Goal: Share content: Share content

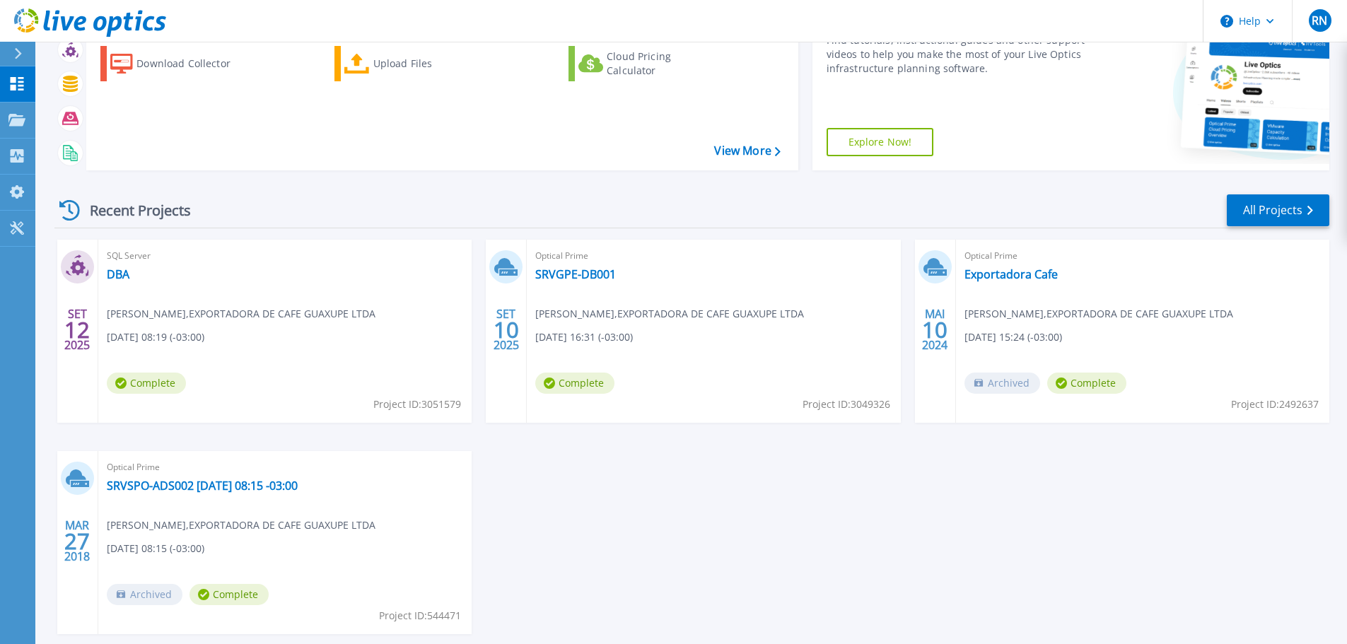
scroll to position [141, 0]
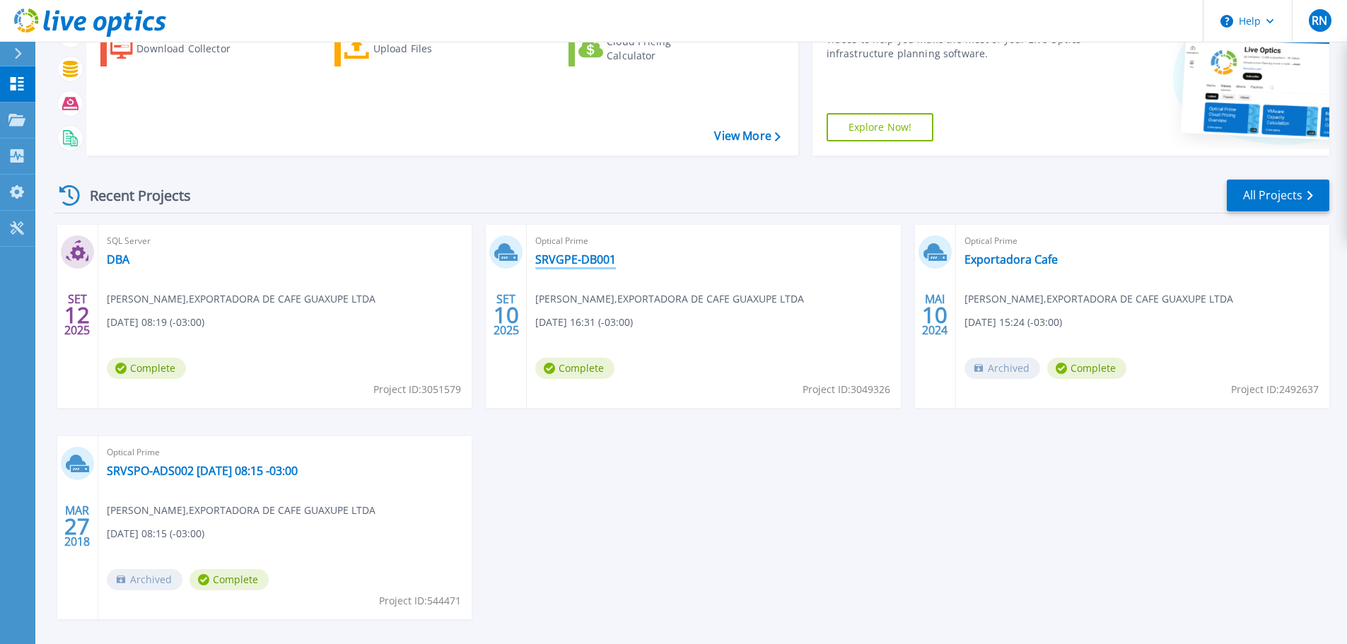
click at [561, 264] on link "SRVGPE-DB001" at bounding box center [575, 259] width 81 height 14
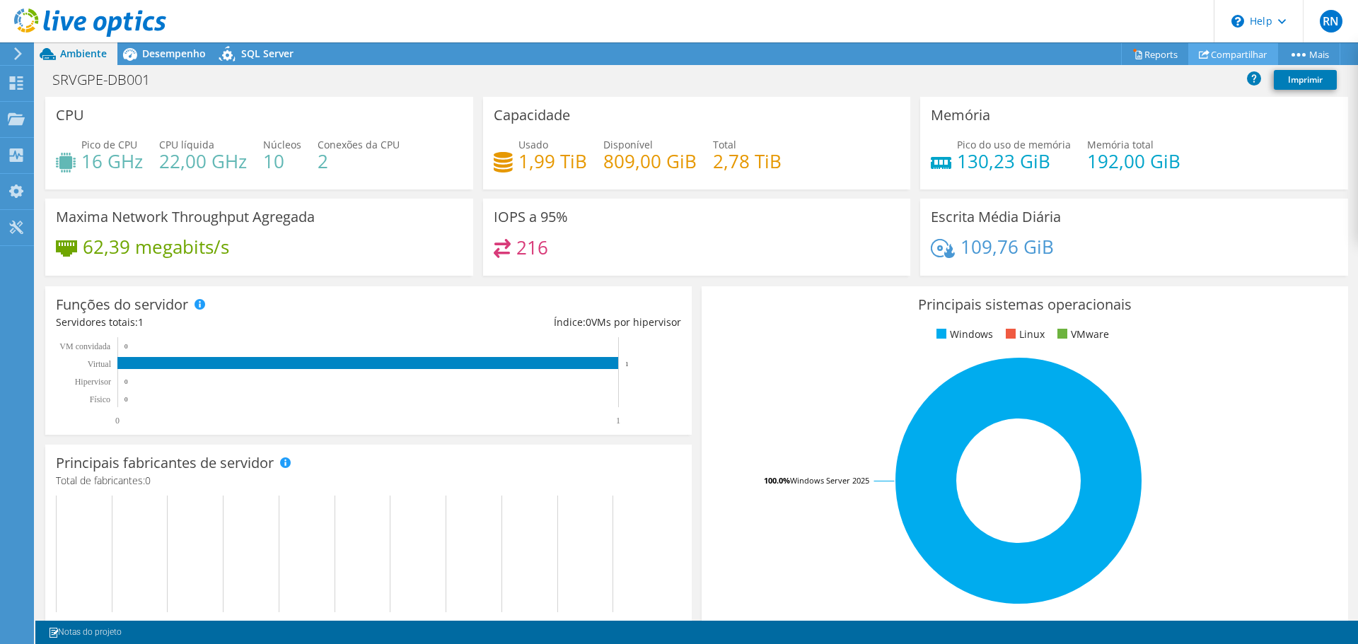
click at [1211, 48] on link "Compartilhar" at bounding box center [1233, 54] width 90 height 22
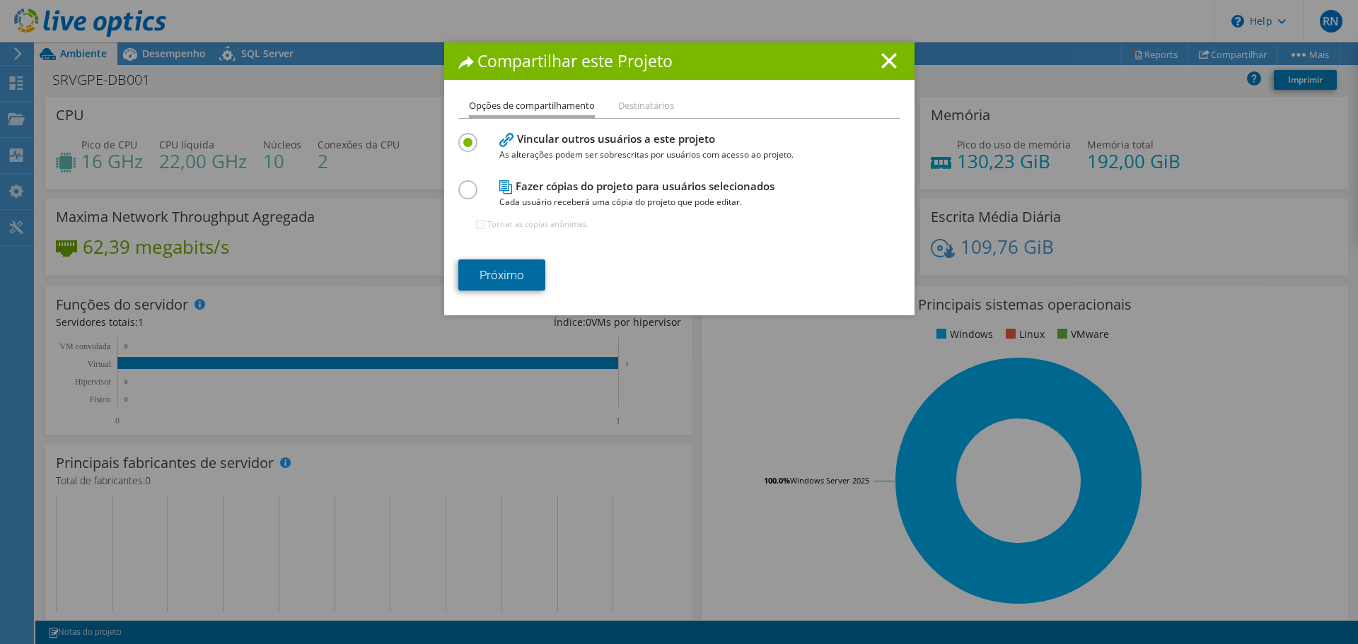
click at [491, 272] on link "Próximo" at bounding box center [501, 275] width 87 height 31
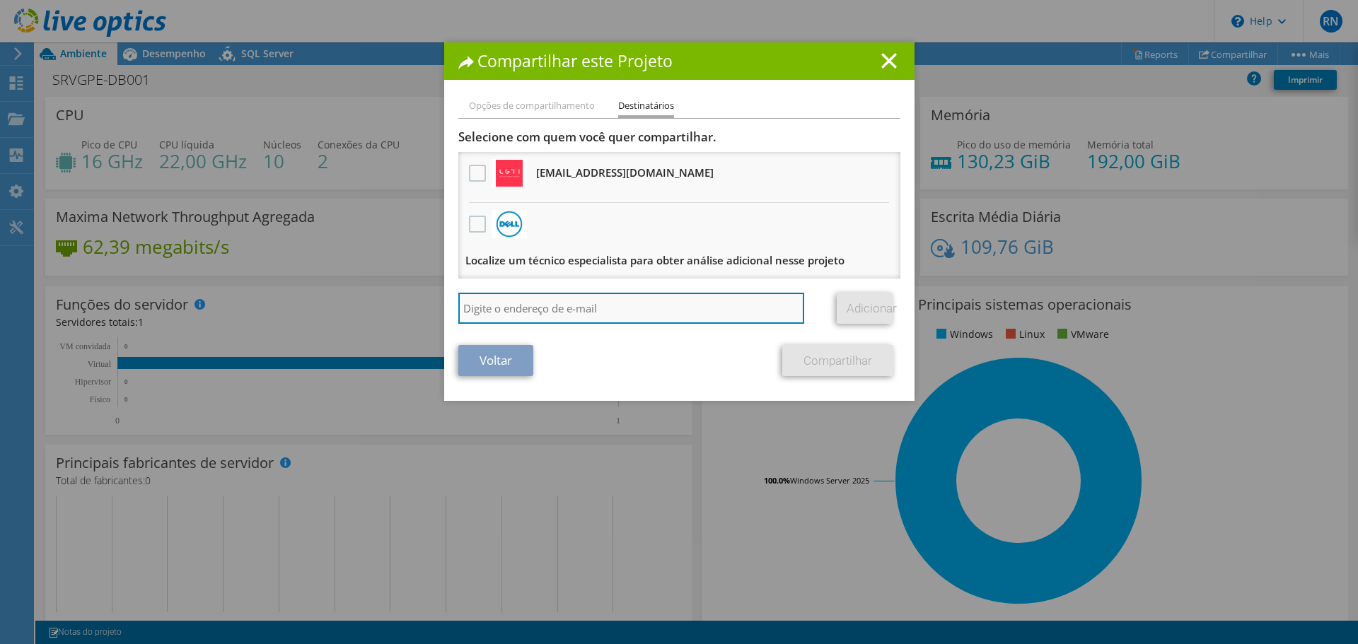
click at [516, 315] on input "search" at bounding box center [631, 308] width 346 height 31
type input "dv@azcorp.tech"
drag, startPoint x: 544, startPoint y: 313, endPoint x: 365, endPoint y: 301, distance: 180.0
click at [365, 301] on div "Compartilhar este Projeto Opções de compartilhamento Destinatários Vincular out…" at bounding box center [679, 321] width 1358 height 559
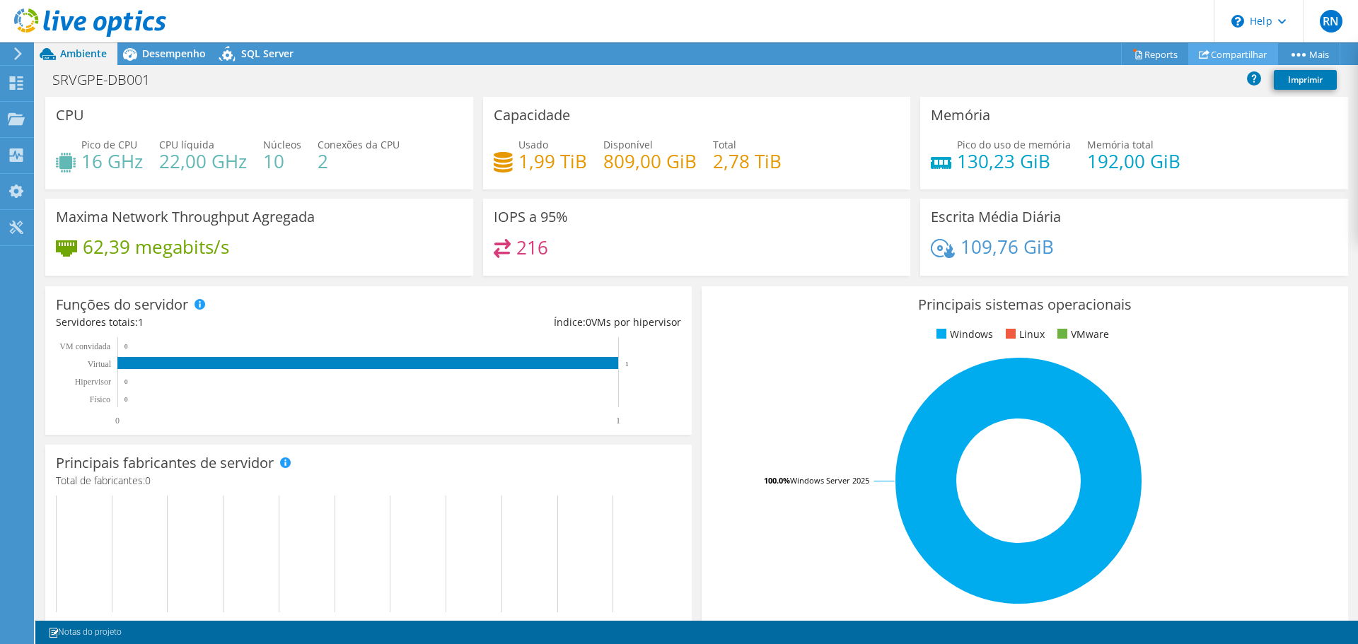
click at [1210, 52] on link "Compartilhar" at bounding box center [1233, 54] width 90 height 22
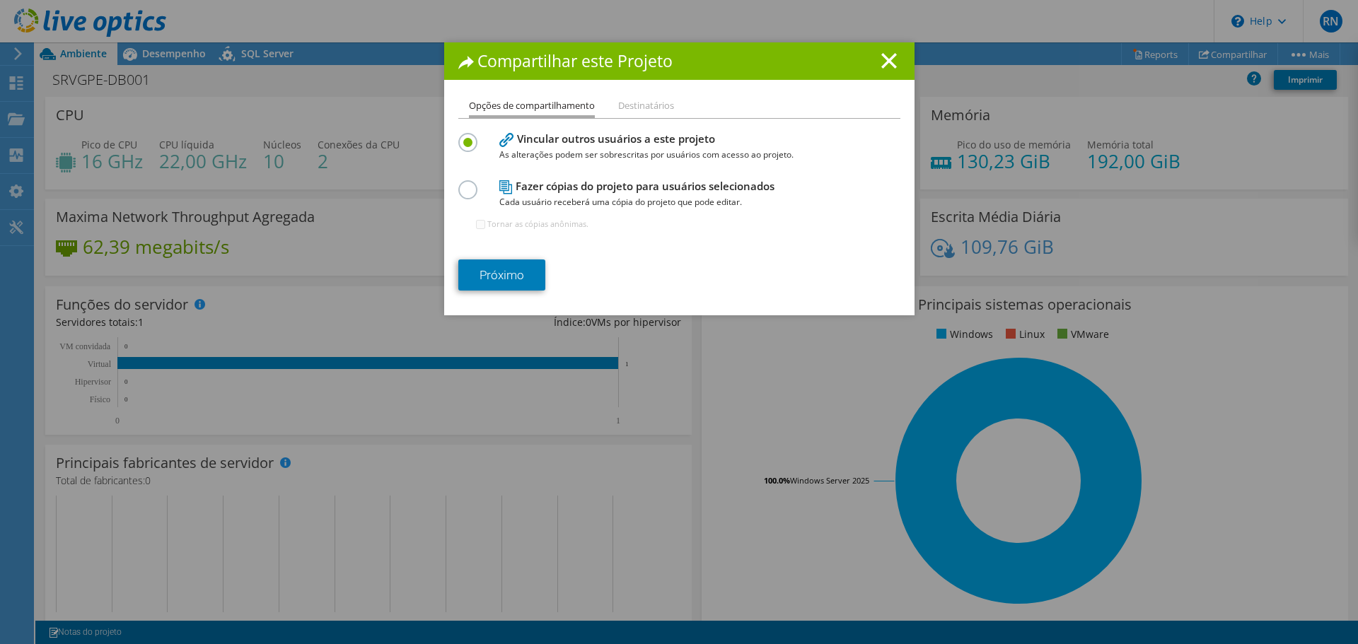
click at [512, 192] on h4 "Fazer cópias do projeto para usuários selecionados Cada usuário receberá uma có…" at bounding box center [676, 194] width 354 height 32
click at [503, 272] on link "Próximo" at bounding box center [501, 275] width 87 height 31
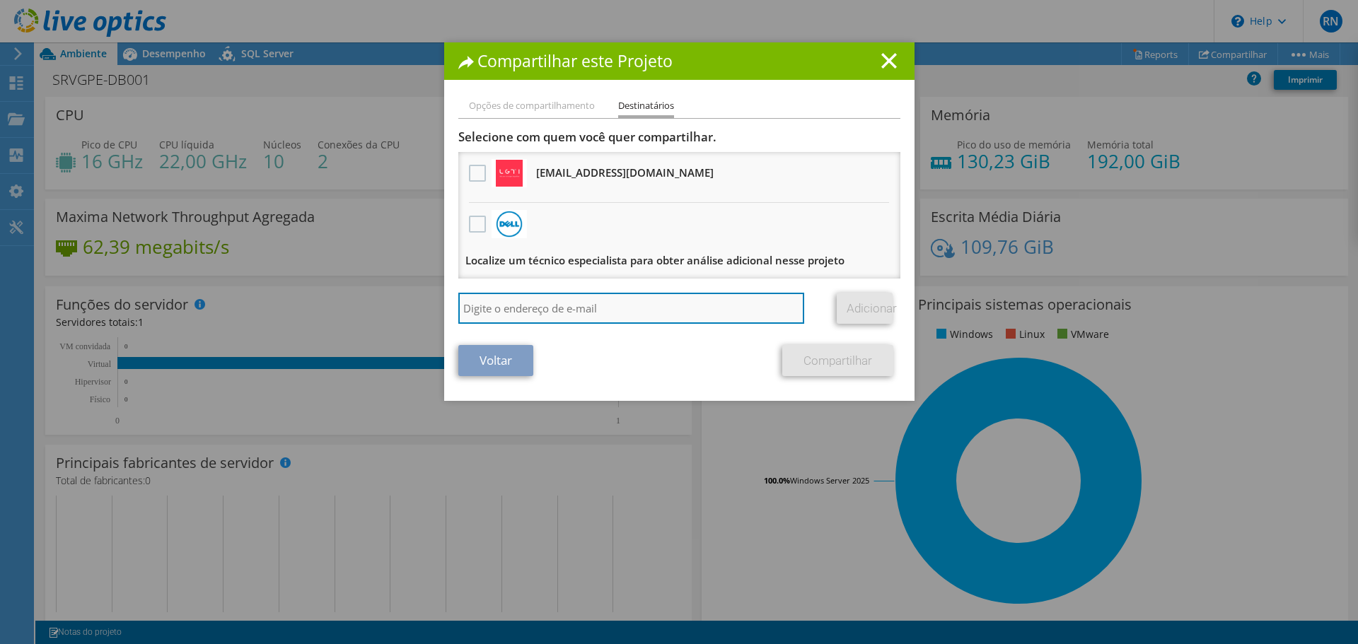
click at [494, 303] on input "search" at bounding box center [631, 308] width 346 height 31
paste input "david.verkruisen@azcorp.tech"
type input "david.verkruisen@azcorp.tech"
drag, startPoint x: 540, startPoint y: 308, endPoint x: 402, endPoint y: 300, distance: 138.1
click at [402, 300] on div "Compartilhar este Projeto Opções de compartilhamento Destinatários Vincular out…" at bounding box center [679, 321] width 1358 height 559
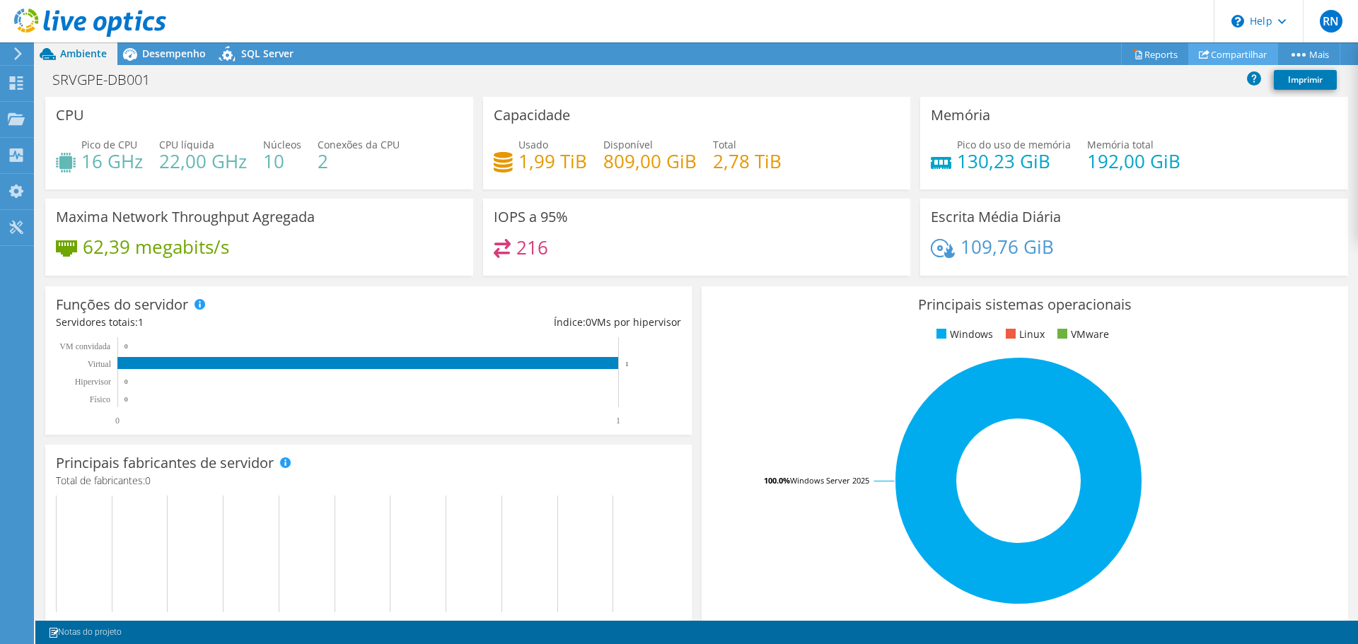
click at [1217, 46] on link "Compartilhar" at bounding box center [1233, 54] width 90 height 22
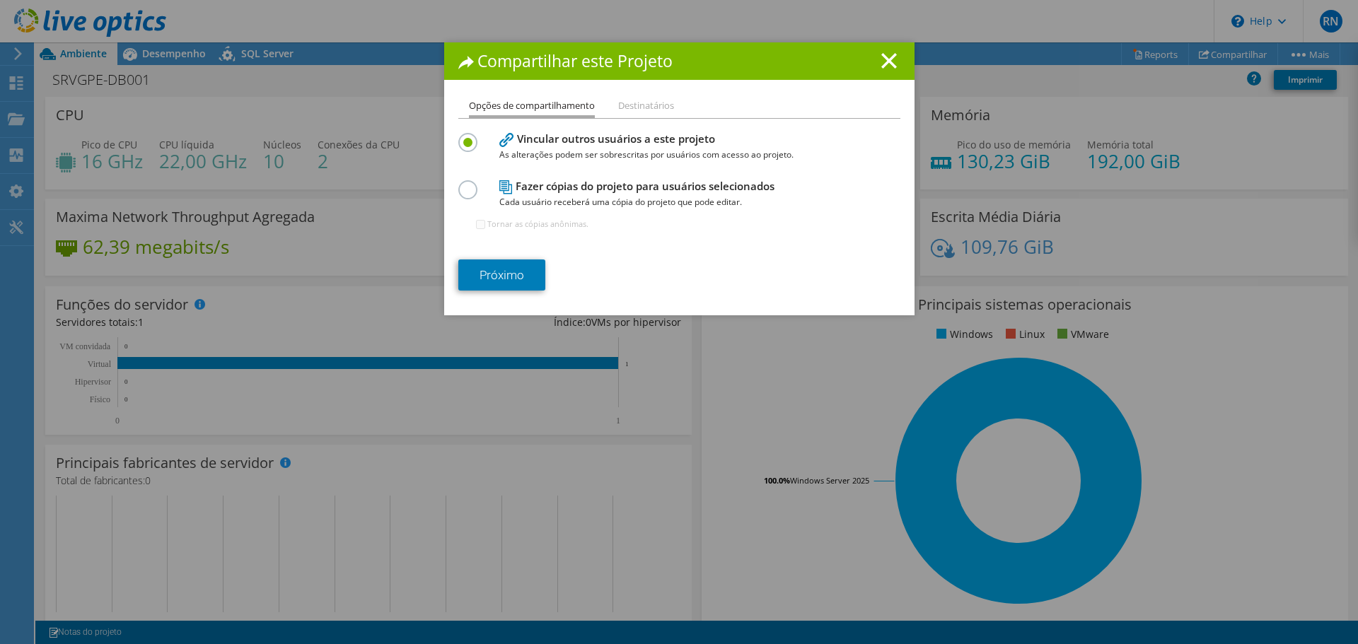
click at [470, 184] on label at bounding box center [470, 182] width 25 height 4
click at [0, 0] on input "radio" at bounding box center [0, 0] width 0 height 0
click at [458, 136] on label at bounding box center [470, 135] width 25 height 4
click at [0, 0] on input "radio" at bounding box center [0, 0] width 0 height 0
click at [489, 268] on link "Próximo" at bounding box center [501, 275] width 87 height 31
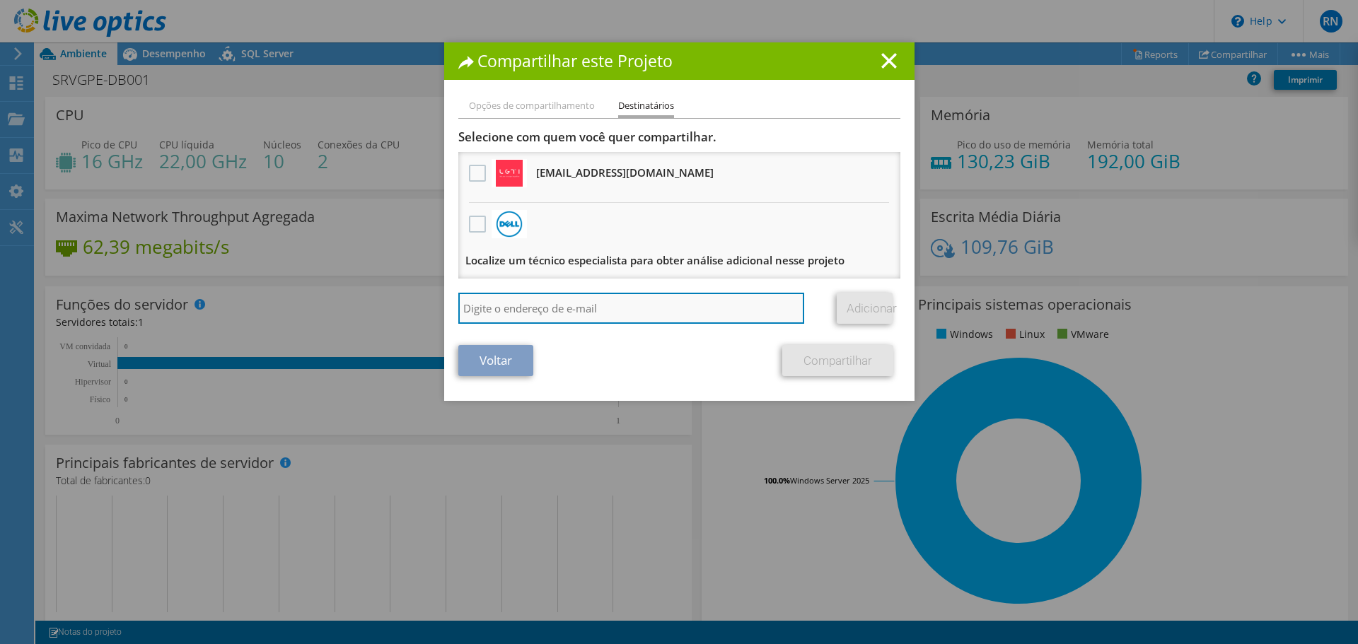
click at [494, 308] on input "search" at bounding box center [631, 308] width 346 height 31
drag, startPoint x: 540, startPoint y: 304, endPoint x: 650, endPoint y: 304, distance: 109.6
click at [650, 304] on input "david.verkruisen@azcorp.tech" at bounding box center [631, 308] width 346 height 31
type input "david.verkruisen"
drag, startPoint x: 407, startPoint y: 294, endPoint x: 315, endPoint y: 292, distance: 91.9
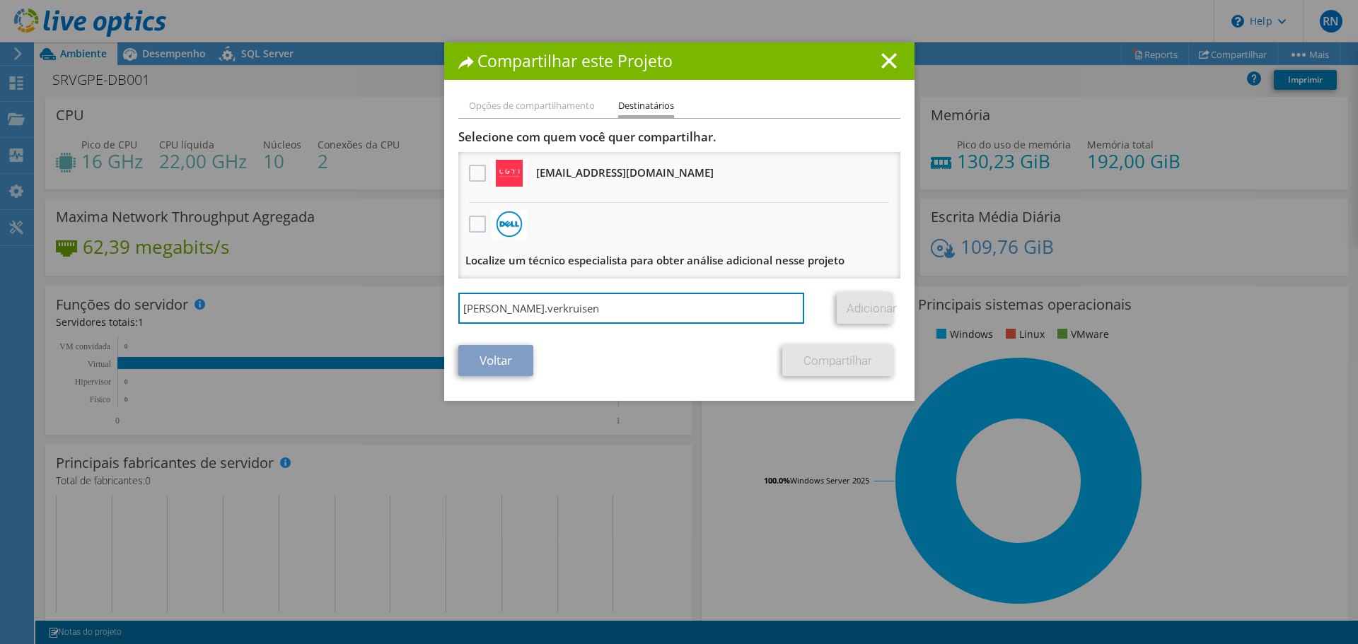
click at [315, 292] on div "Compartilhar este Projeto Opções de compartilhamento Destinatários Vincular out…" at bounding box center [679, 321] width 1358 height 559
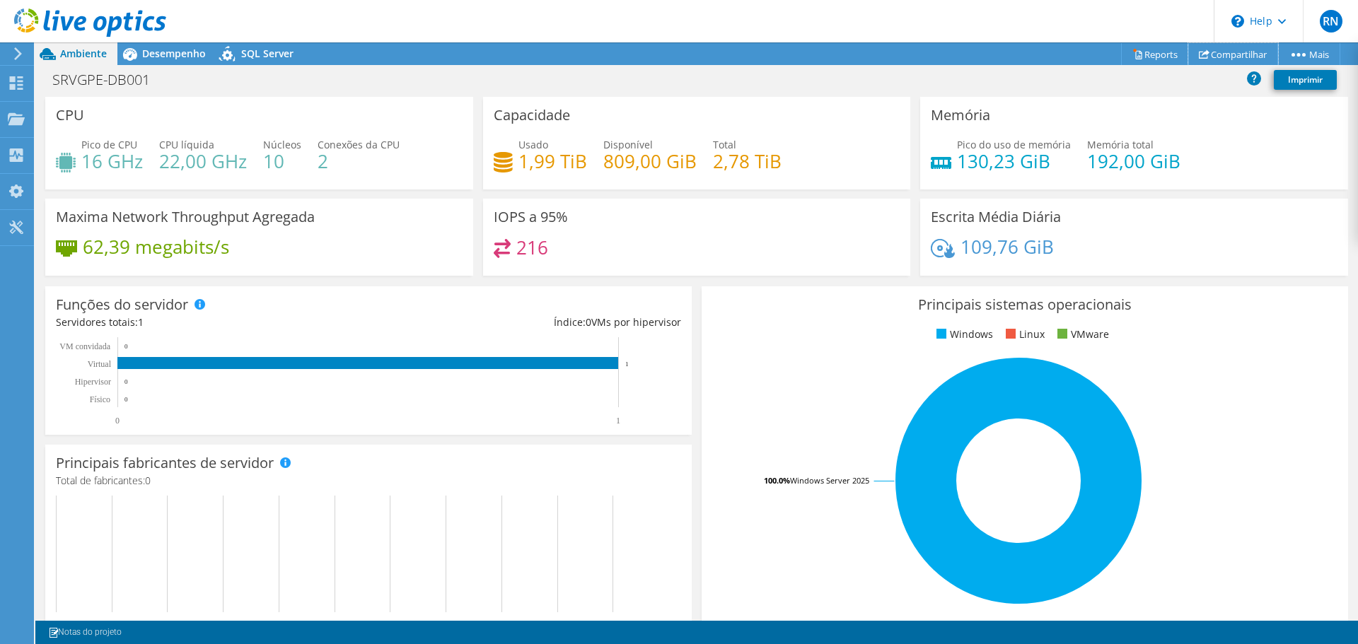
drag, startPoint x: 1230, startPoint y: 53, endPoint x: 1130, endPoint y: 104, distance: 112.6
click at [1230, 53] on link "Compartilhar" at bounding box center [1233, 54] width 90 height 22
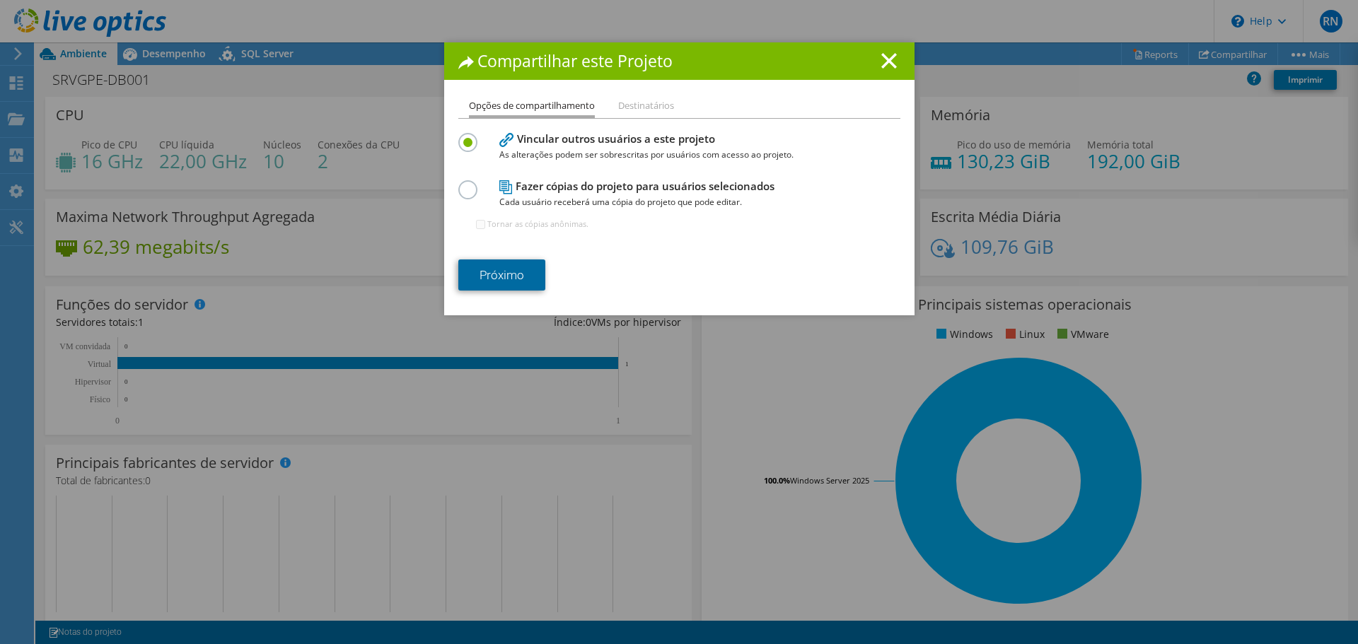
click at [510, 267] on link "Próximo" at bounding box center [501, 275] width 87 height 31
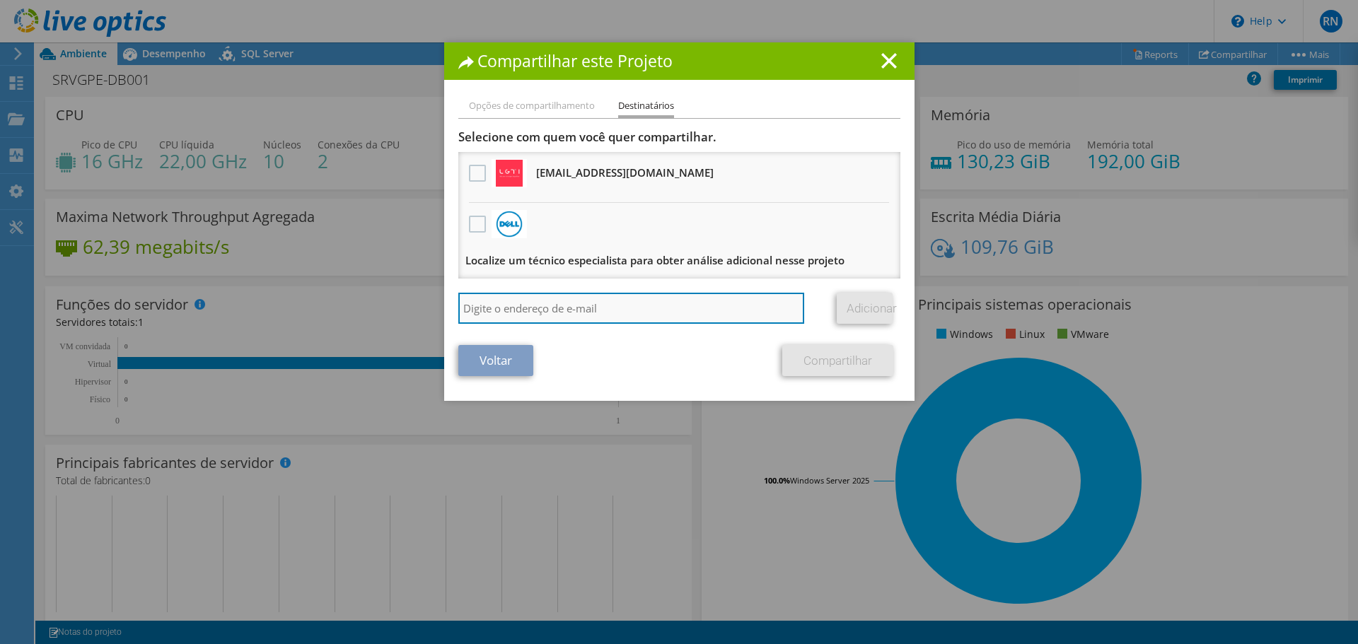
click at [515, 302] on input "search" at bounding box center [631, 308] width 346 height 31
paste input "@azcorp.tech"
type input "dv@azcorp.tech"
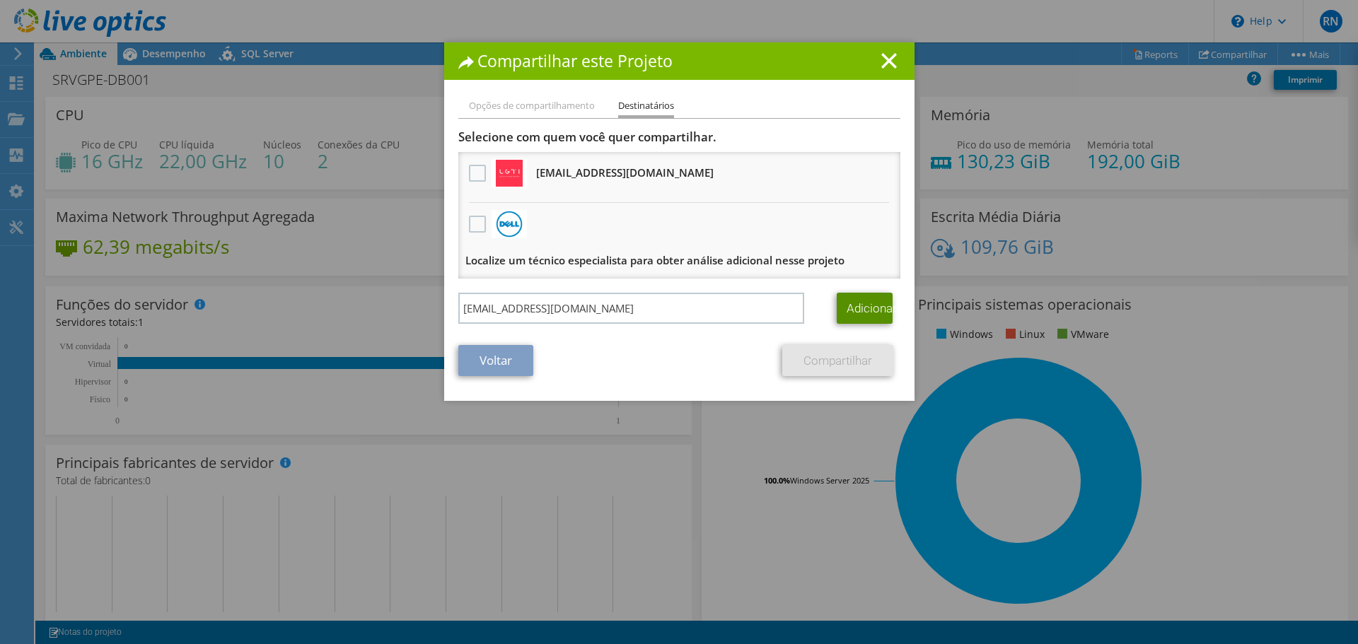
click at [864, 311] on link "Adicionar" at bounding box center [864, 308] width 56 height 31
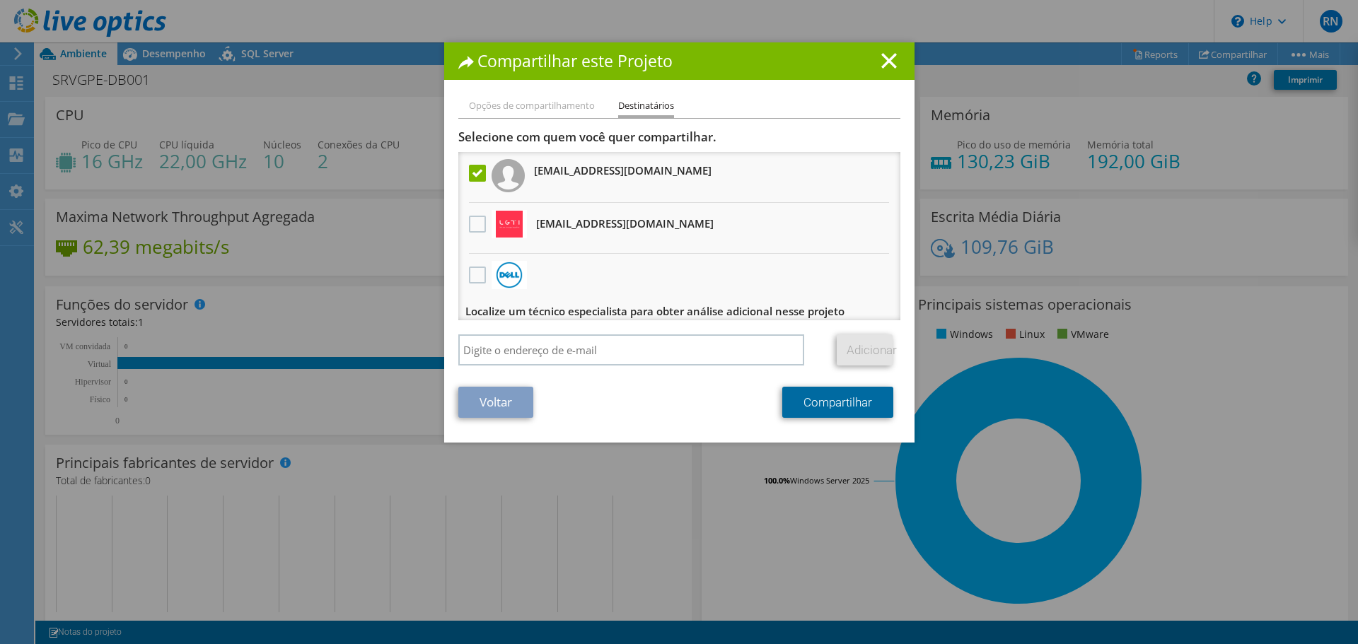
click at [800, 408] on link "Compartilhar" at bounding box center [837, 402] width 111 height 31
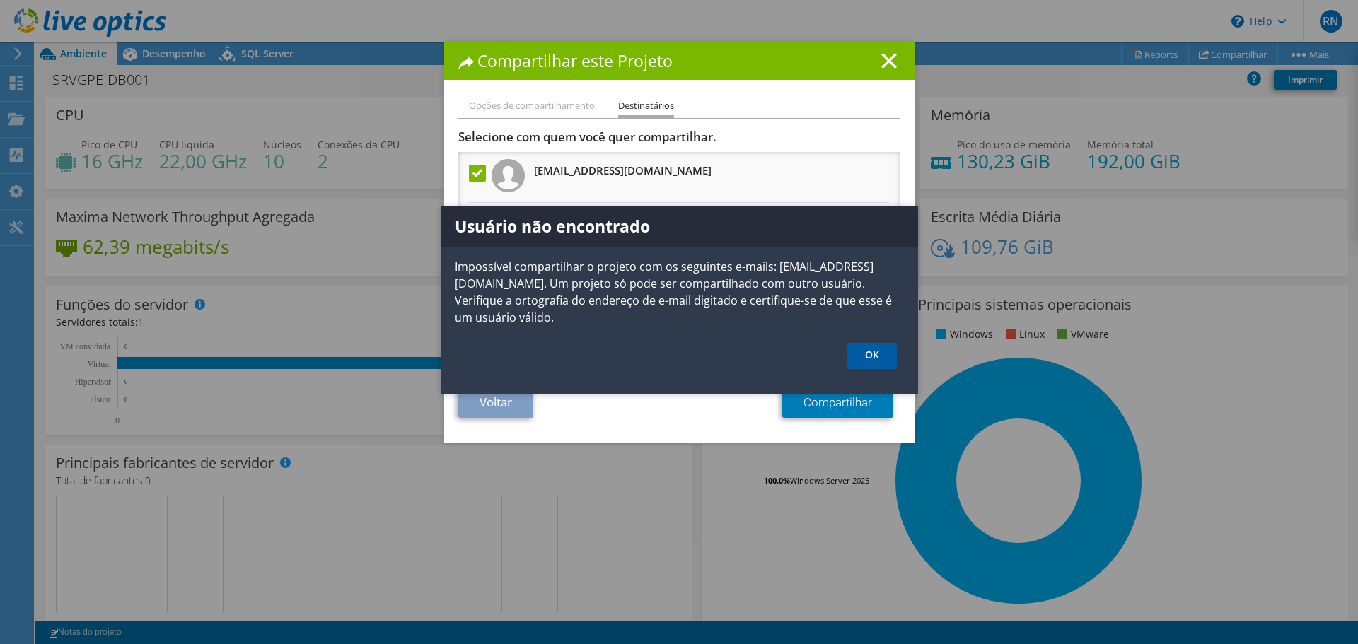
click at [867, 343] on link "OK" at bounding box center [871, 356] width 49 height 26
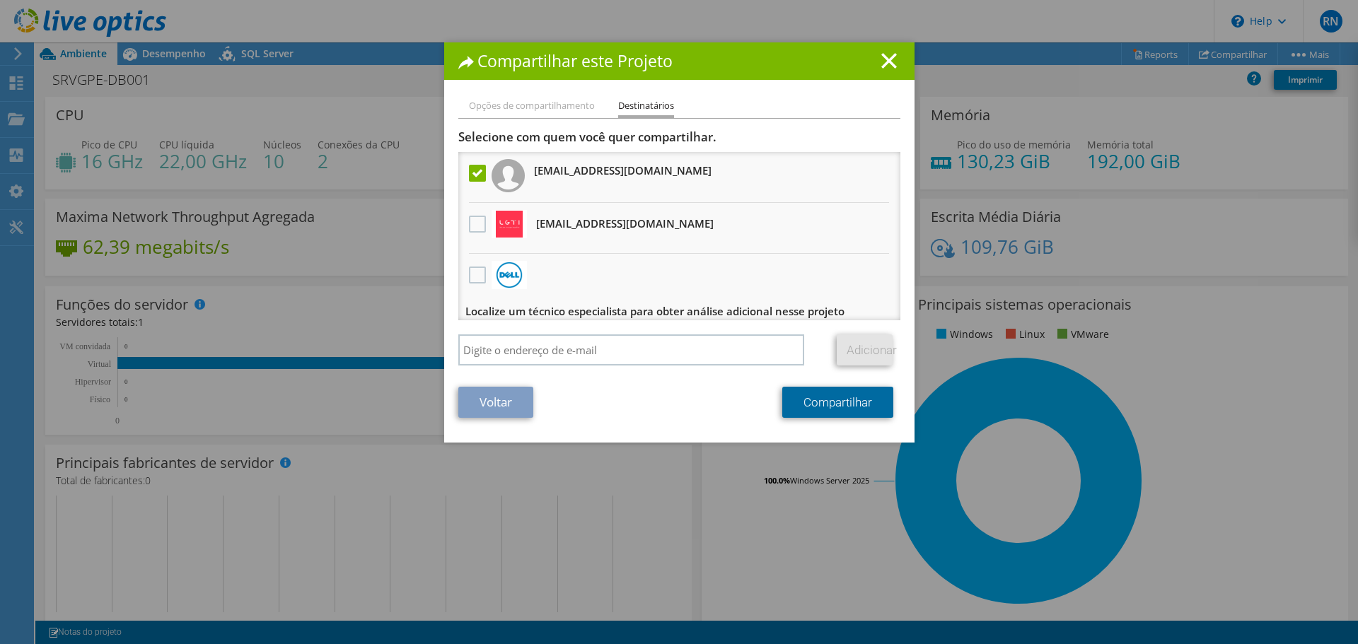
click at [834, 404] on link "Compartilhar" at bounding box center [837, 402] width 111 height 31
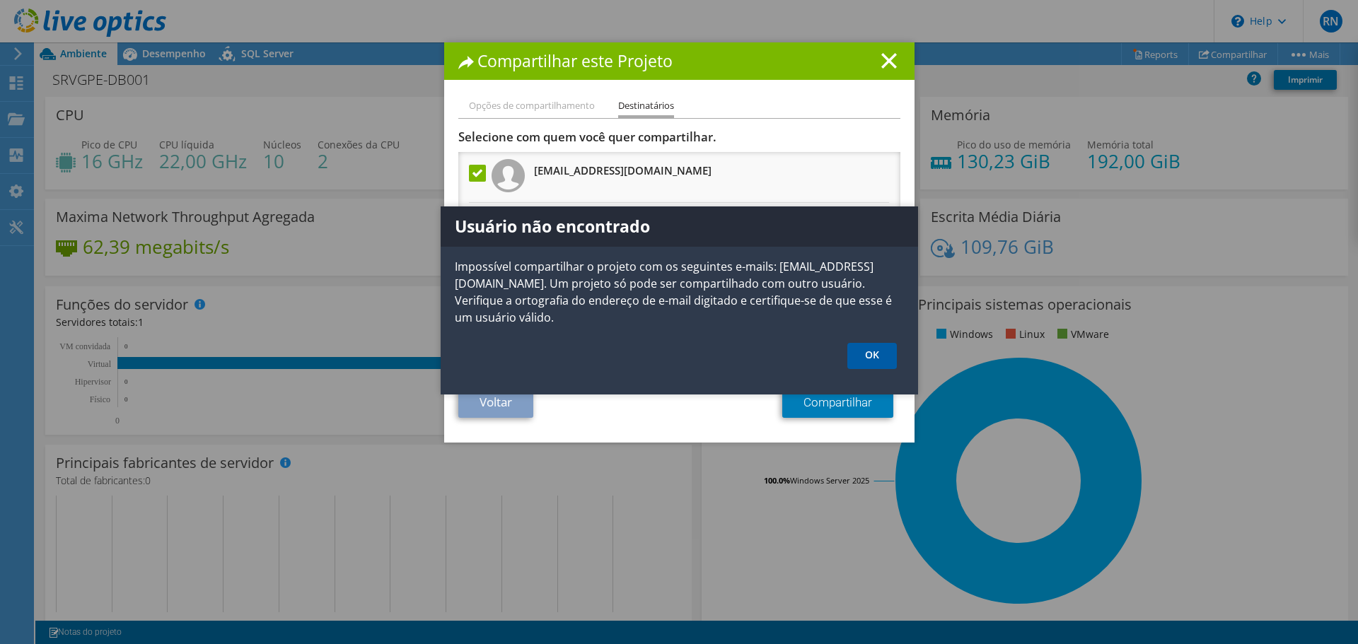
click at [874, 343] on link "OK" at bounding box center [871, 356] width 49 height 26
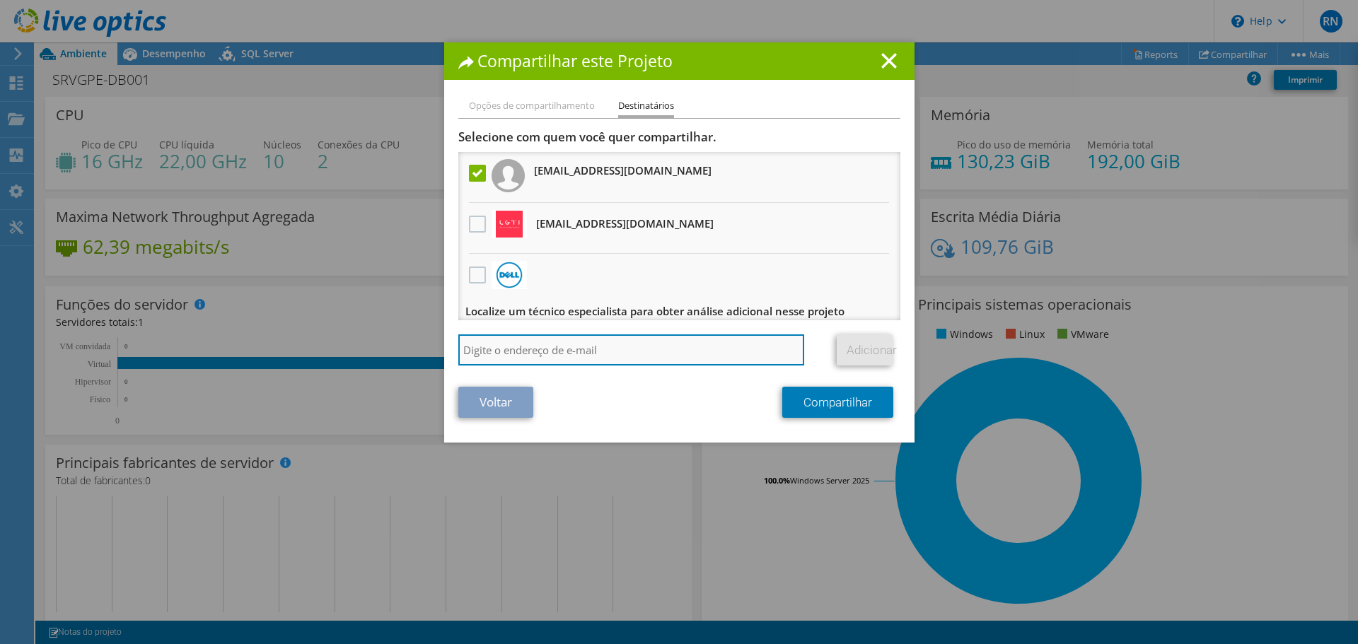
click at [607, 356] on input "search" at bounding box center [631, 349] width 346 height 31
paste input "david.verkruisen@azcorp.tech"
type input "david.verkruisen@azcorp.tech"
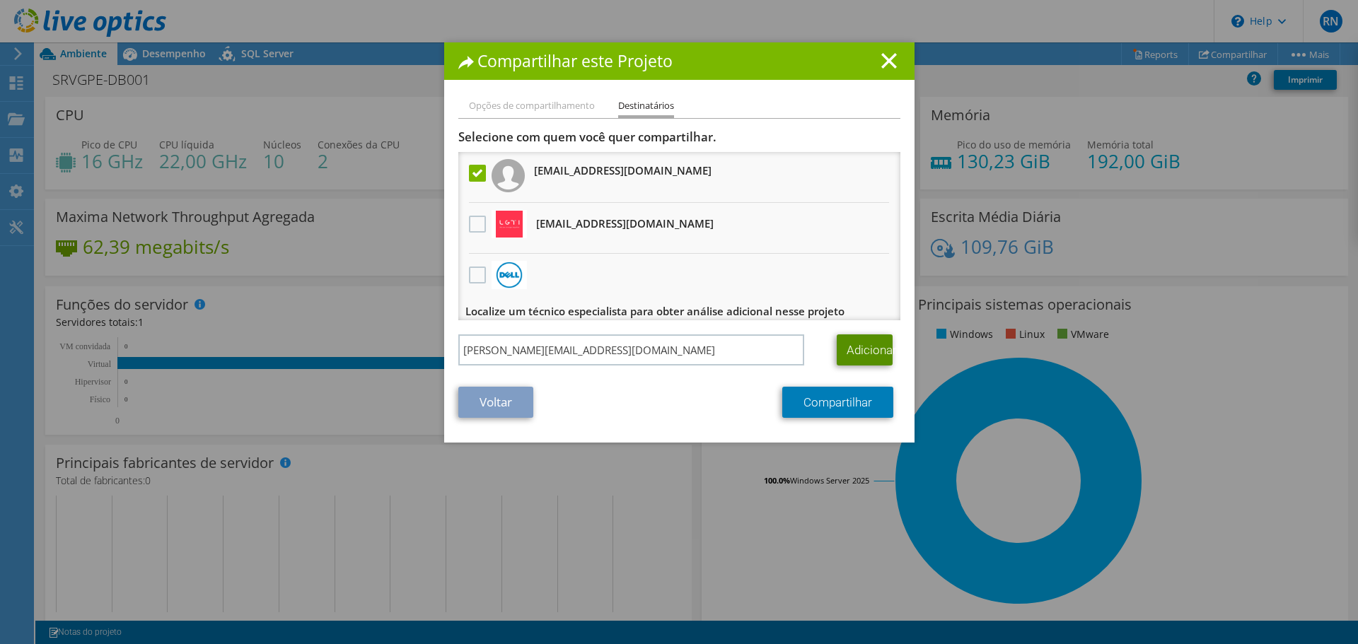
click at [865, 343] on link "Adicionar" at bounding box center [864, 349] width 56 height 31
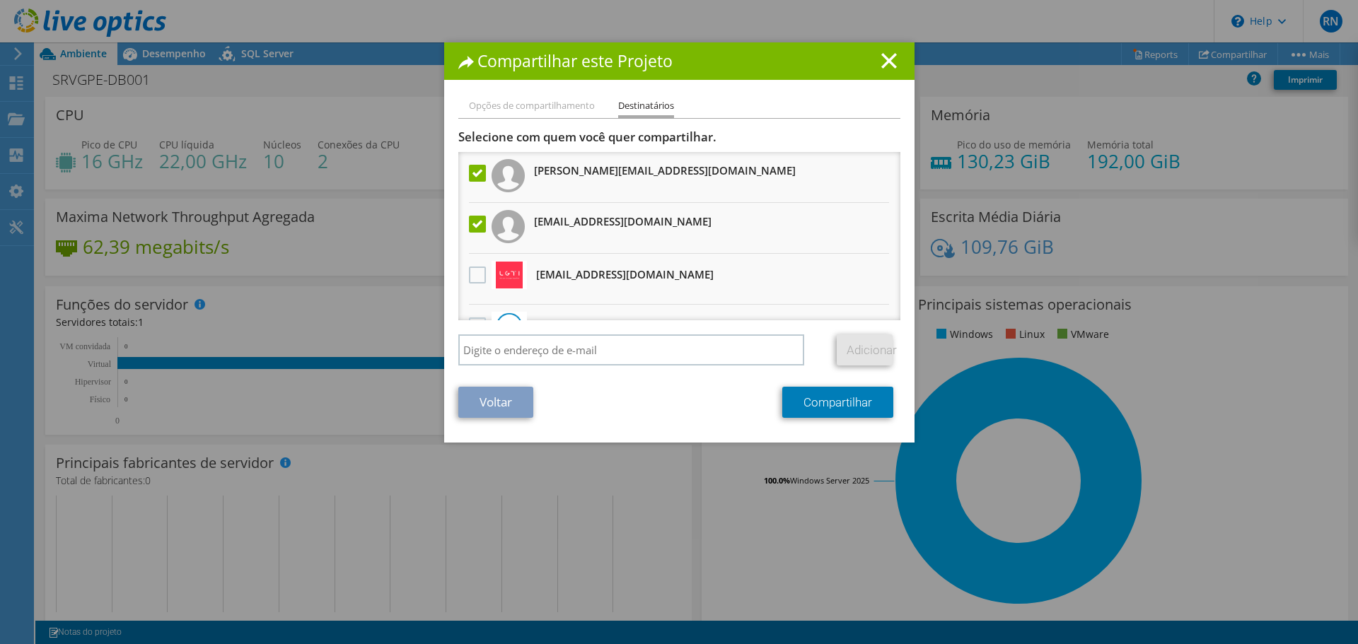
click at [469, 227] on label at bounding box center [479, 224] width 21 height 17
click at [0, 0] on input "checkbox" at bounding box center [0, 0] width 0 height 0
click at [805, 398] on link "Compartilhar" at bounding box center [837, 402] width 111 height 31
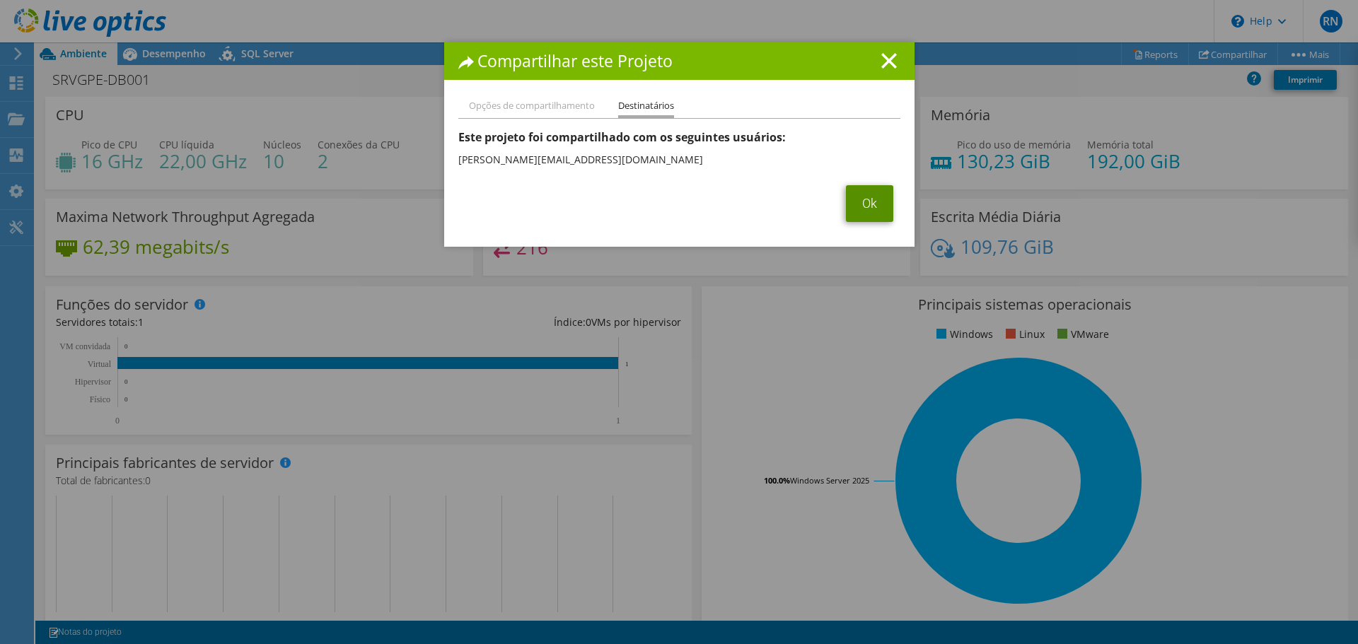
click at [855, 208] on link "Ok" at bounding box center [869, 203] width 47 height 37
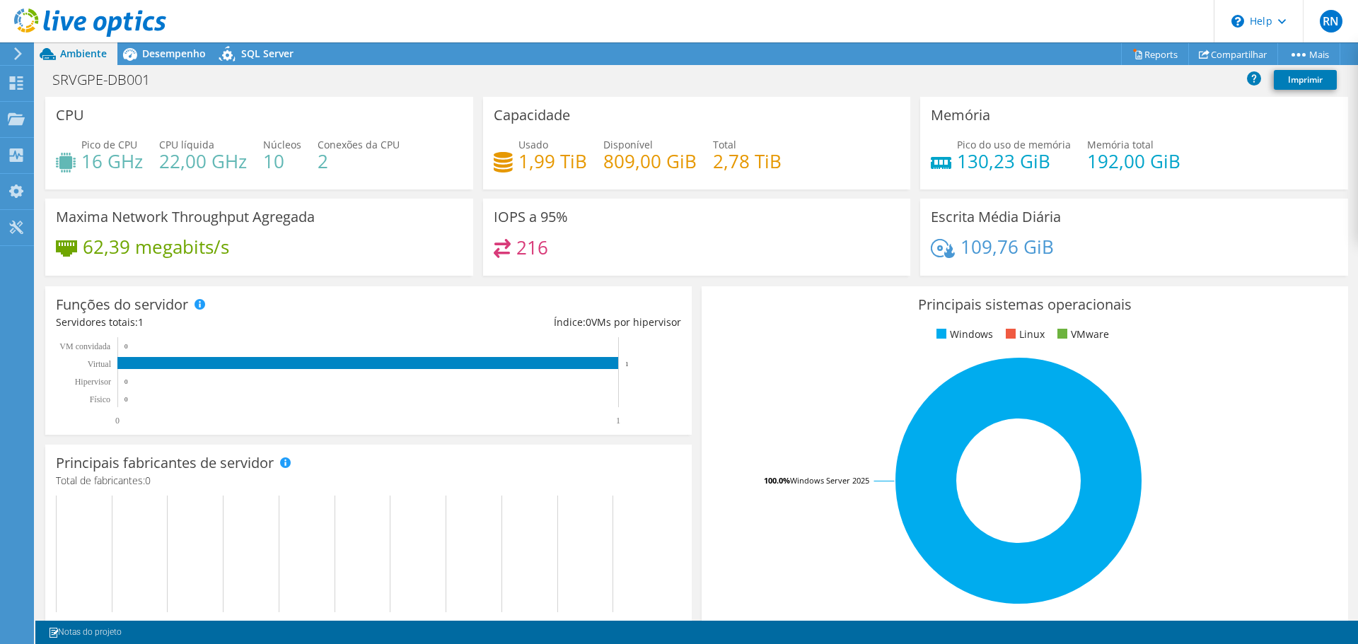
click at [14, 19] on icon at bounding box center [90, 22] width 152 height 29
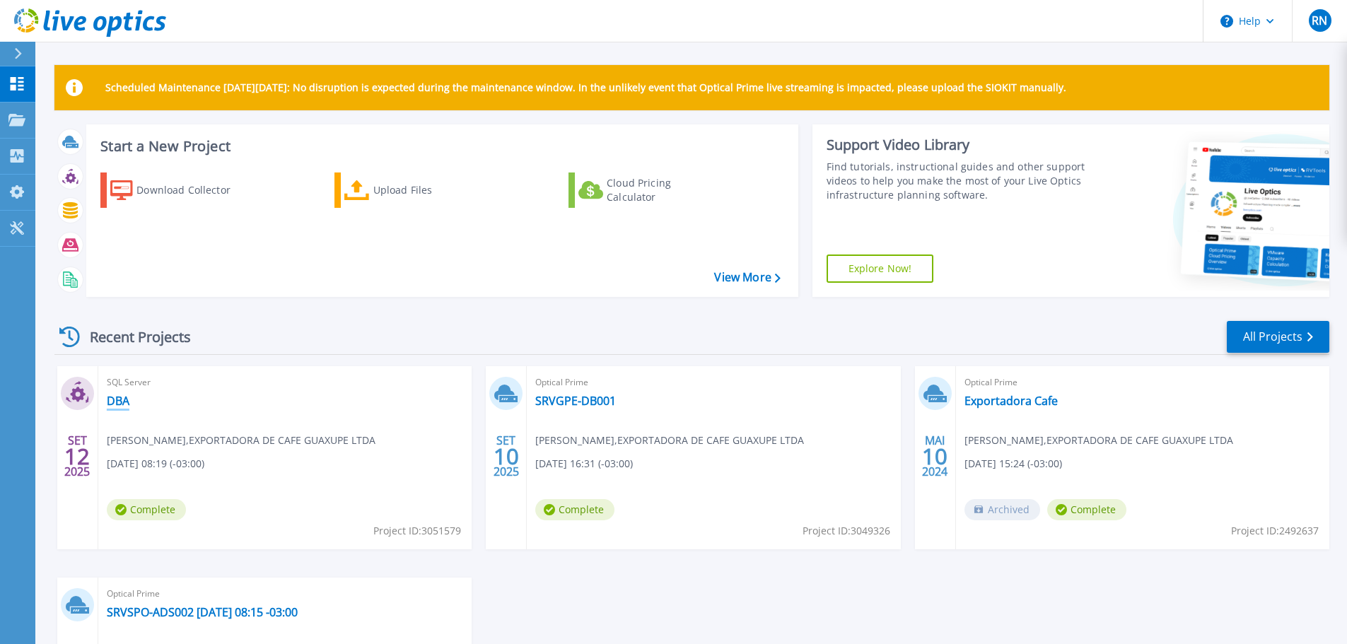
click at [117, 397] on link "DBA" at bounding box center [118, 401] width 23 height 14
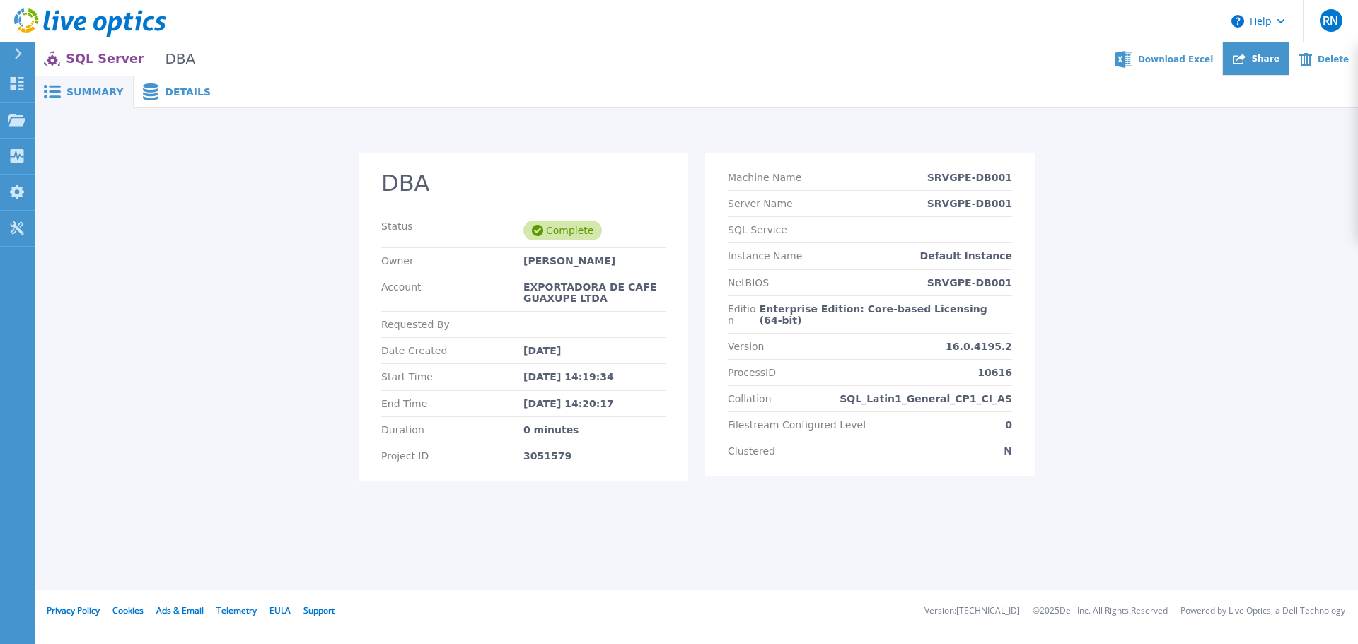
click at [1254, 69] on div "Share" at bounding box center [1256, 58] width 66 height 33
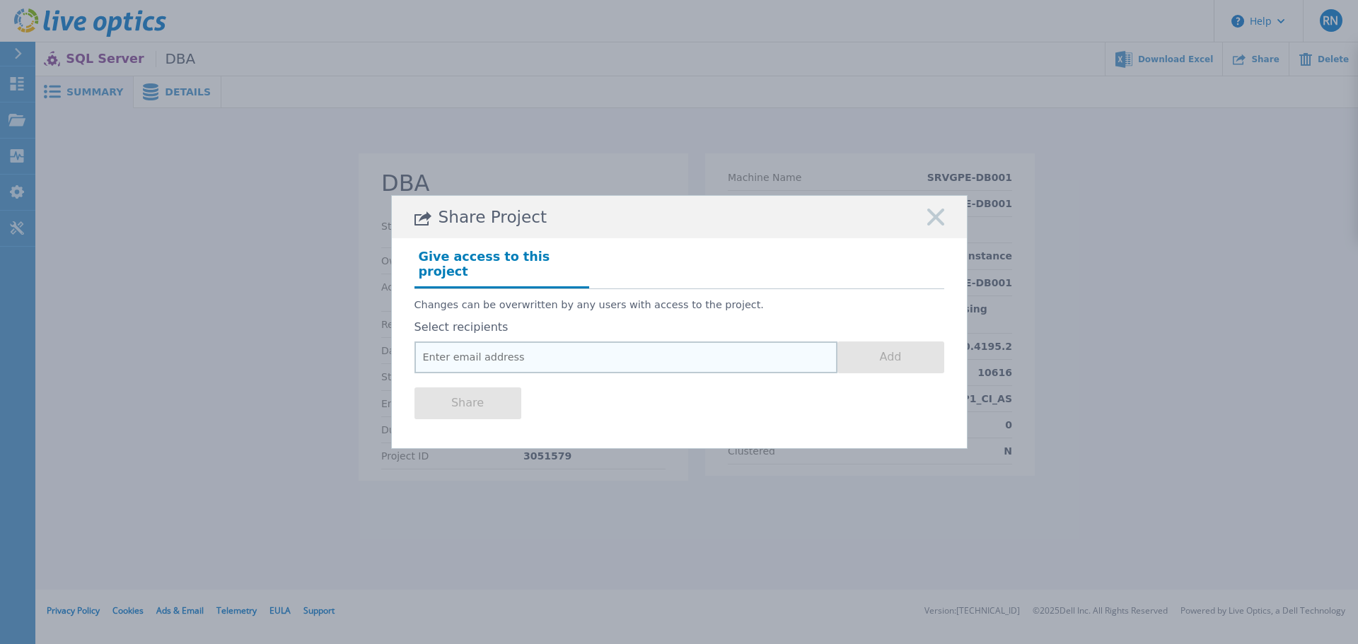
click at [531, 355] on input "email" at bounding box center [625, 358] width 423 height 32
paste input "[PERSON_NAME][EMAIL_ADDRESS][DOMAIN_NAME]"
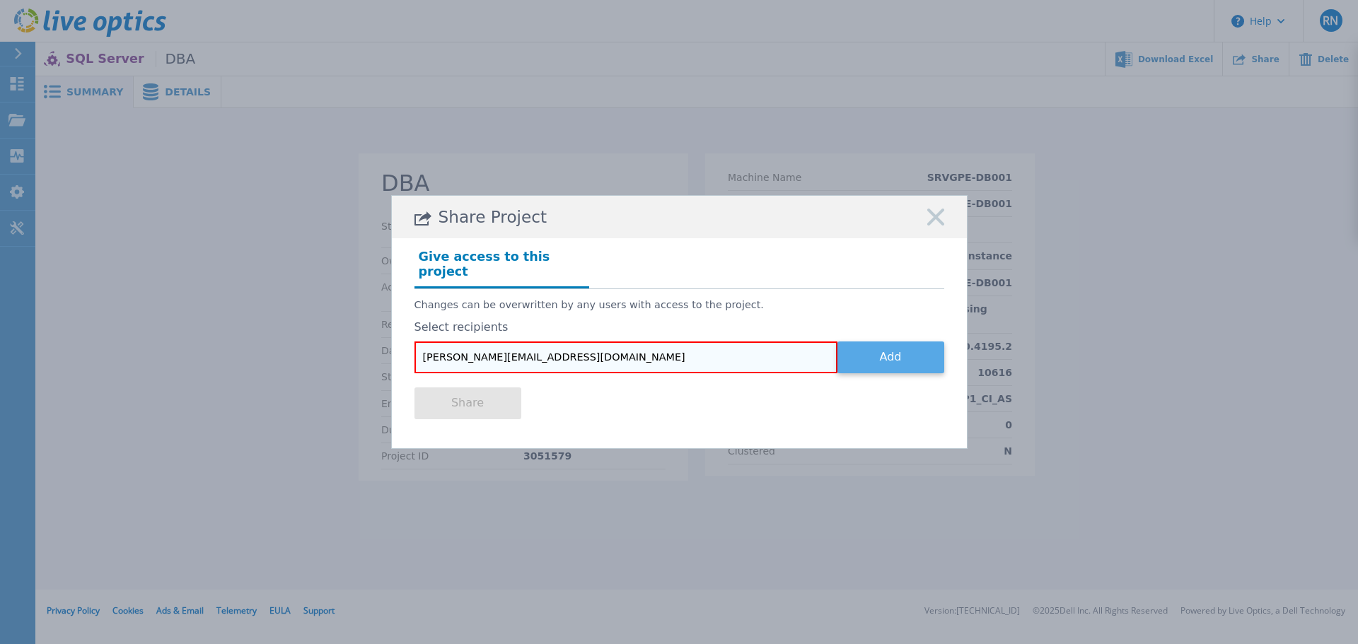
type input "david.verkruisen@azcorp.tech"
click at [893, 342] on button "Add" at bounding box center [890, 358] width 107 height 32
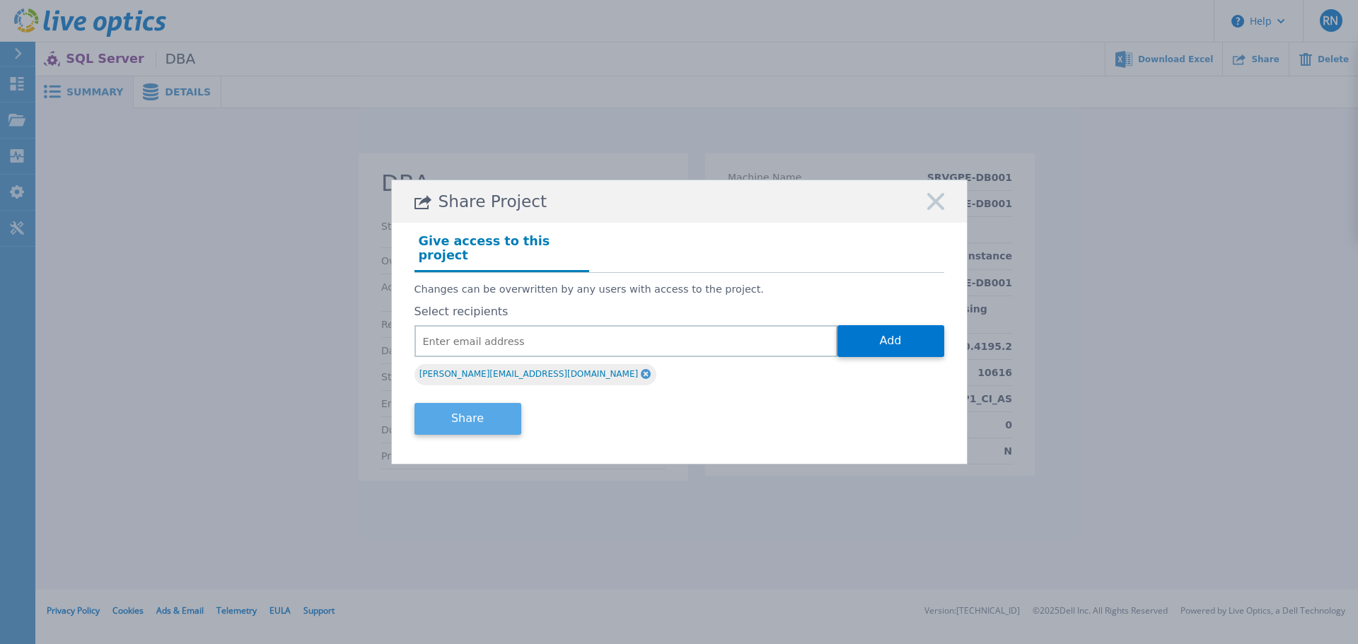
click at [490, 414] on button "Share" at bounding box center [467, 419] width 107 height 32
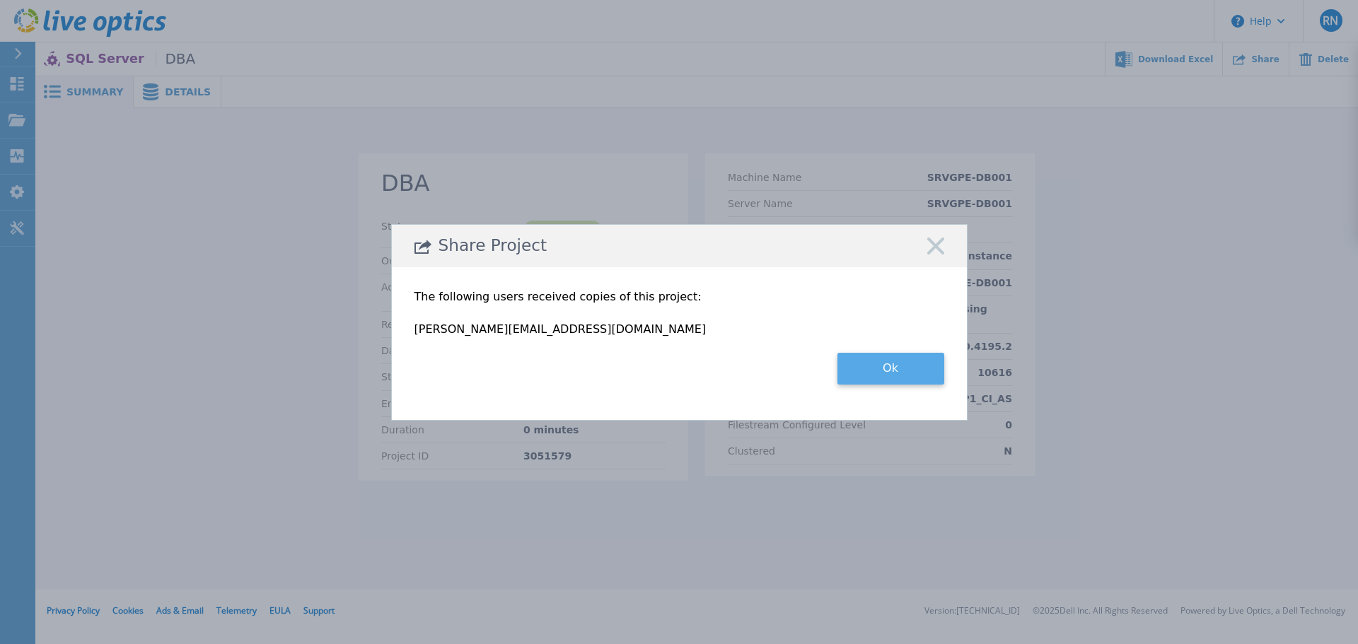
click at [897, 366] on button "Ok" at bounding box center [890, 369] width 107 height 32
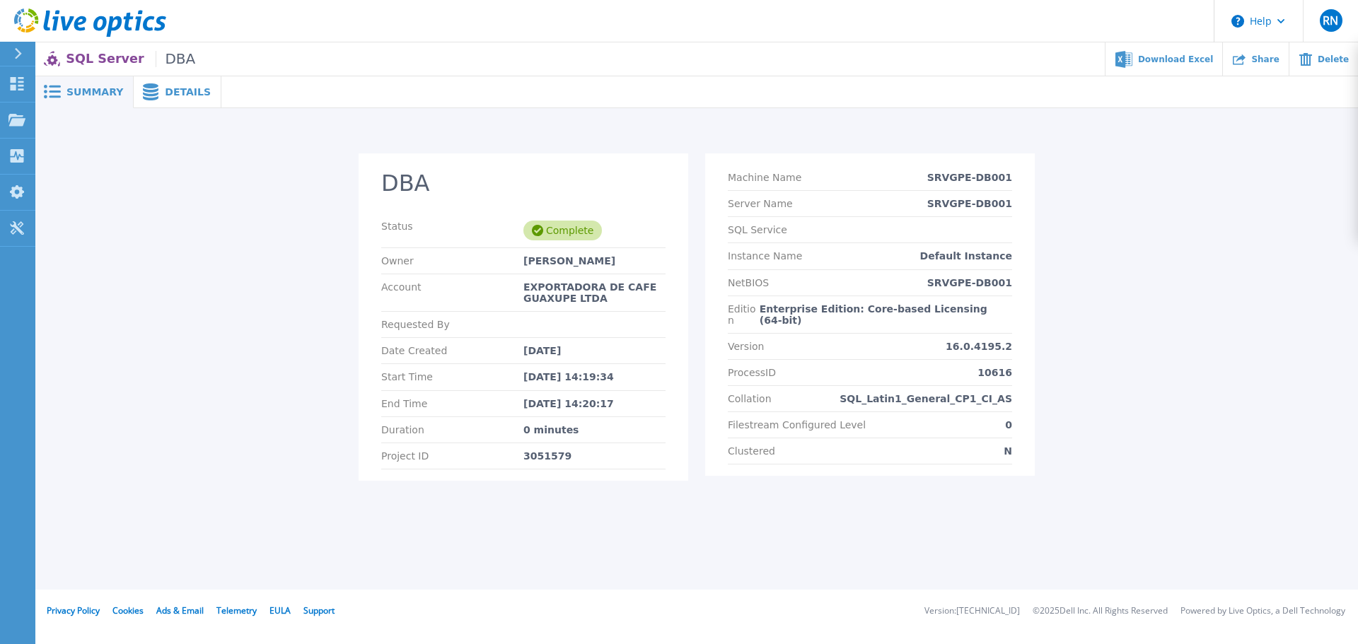
click at [170, 88] on span "Details" at bounding box center [188, 92] width 46 height 10
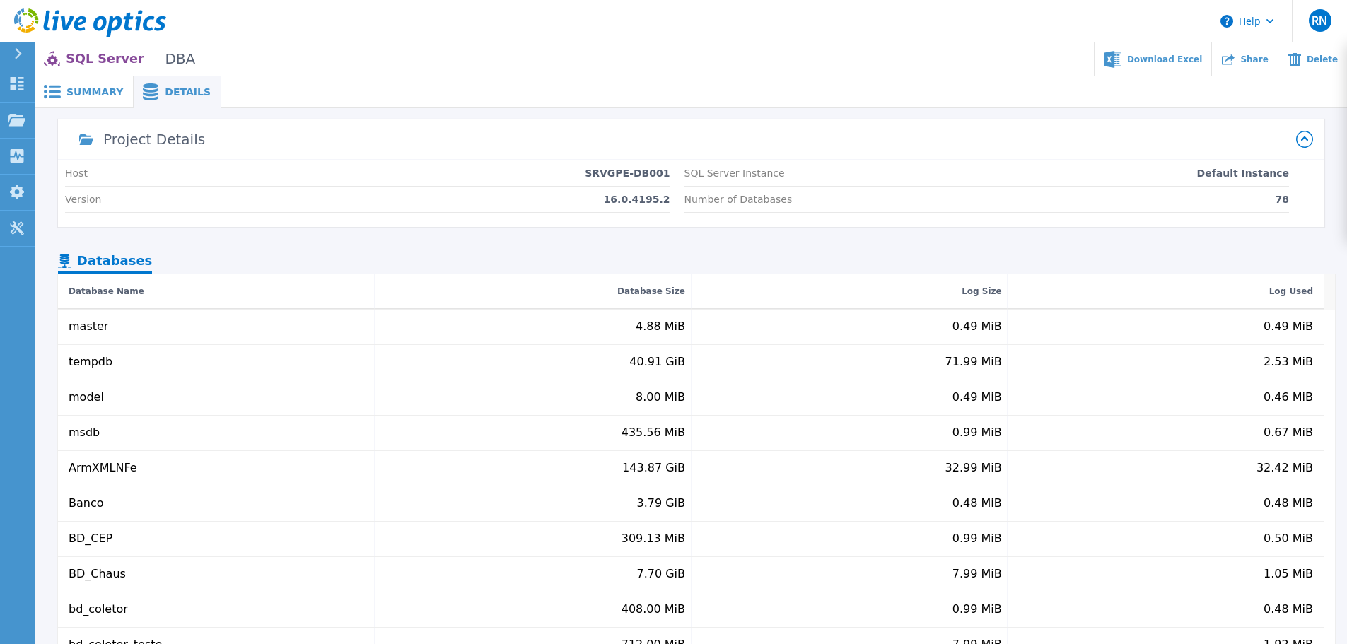
click at [16, 57] on icon at bounding box center [18, 53] width 8 height 11
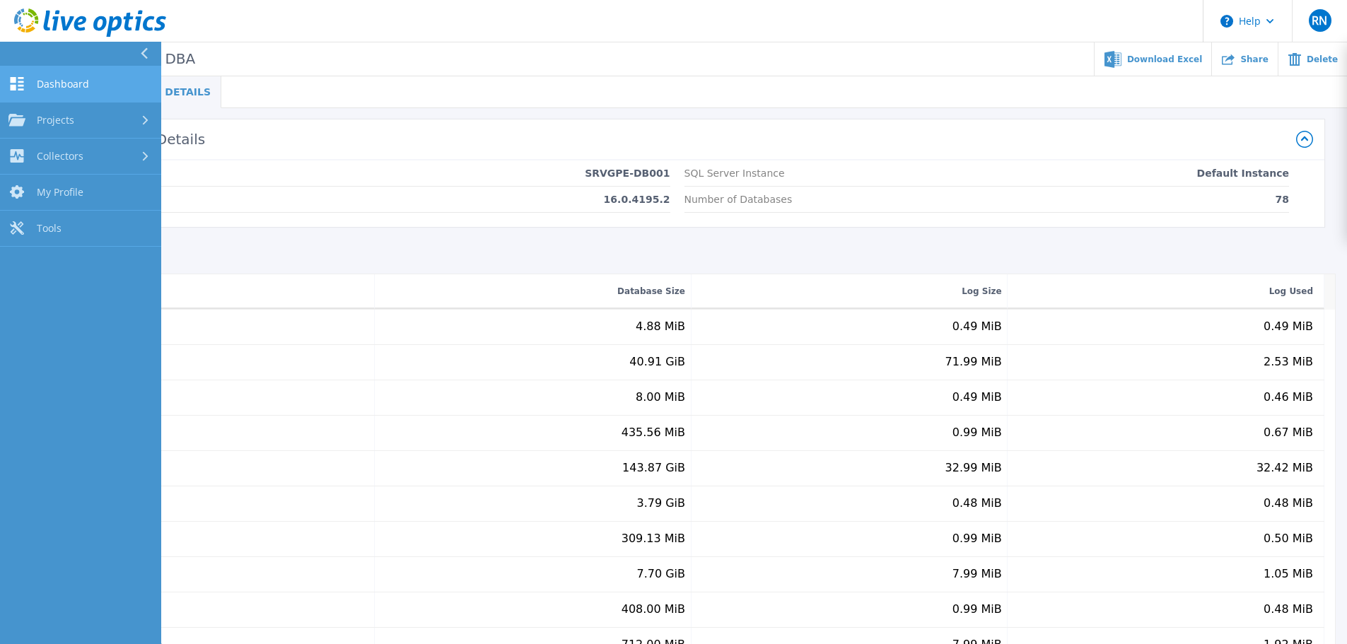
click at [54, 81] on span "Dashboard" at bounding box center [63, 84] width 52 height 13
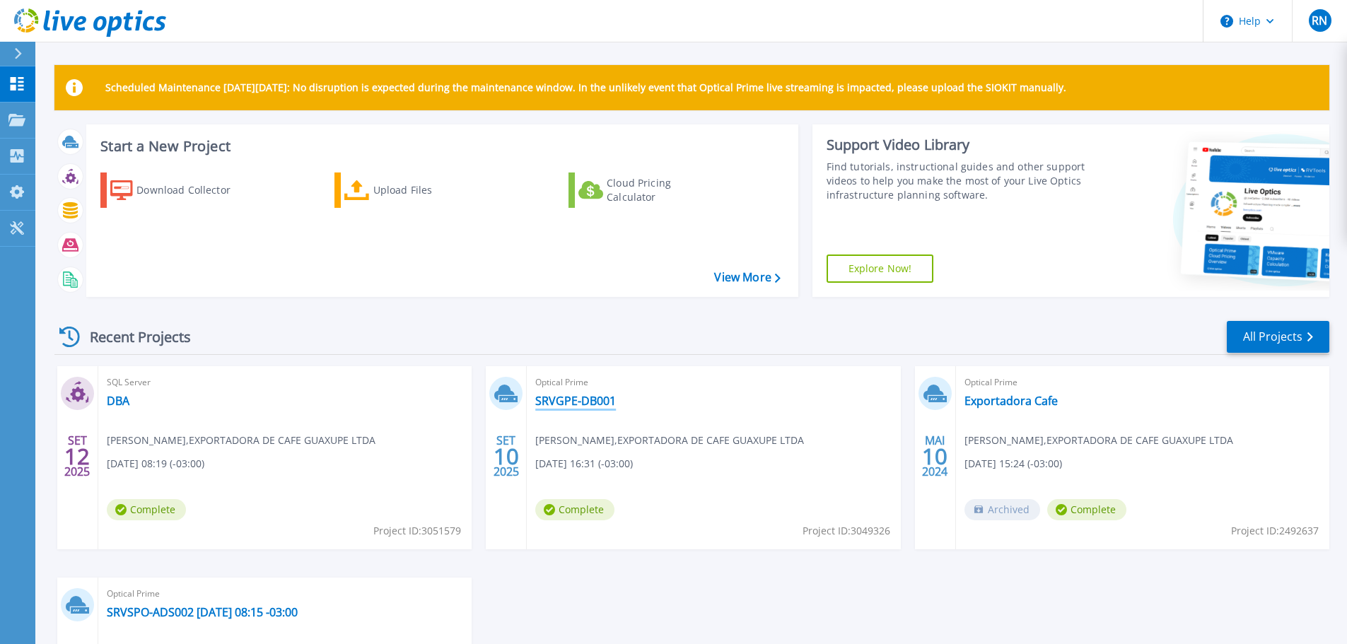
click at [610, 402] on link "SRVGPE-DB001" at bounding box center [575, 401] width 81 height 14
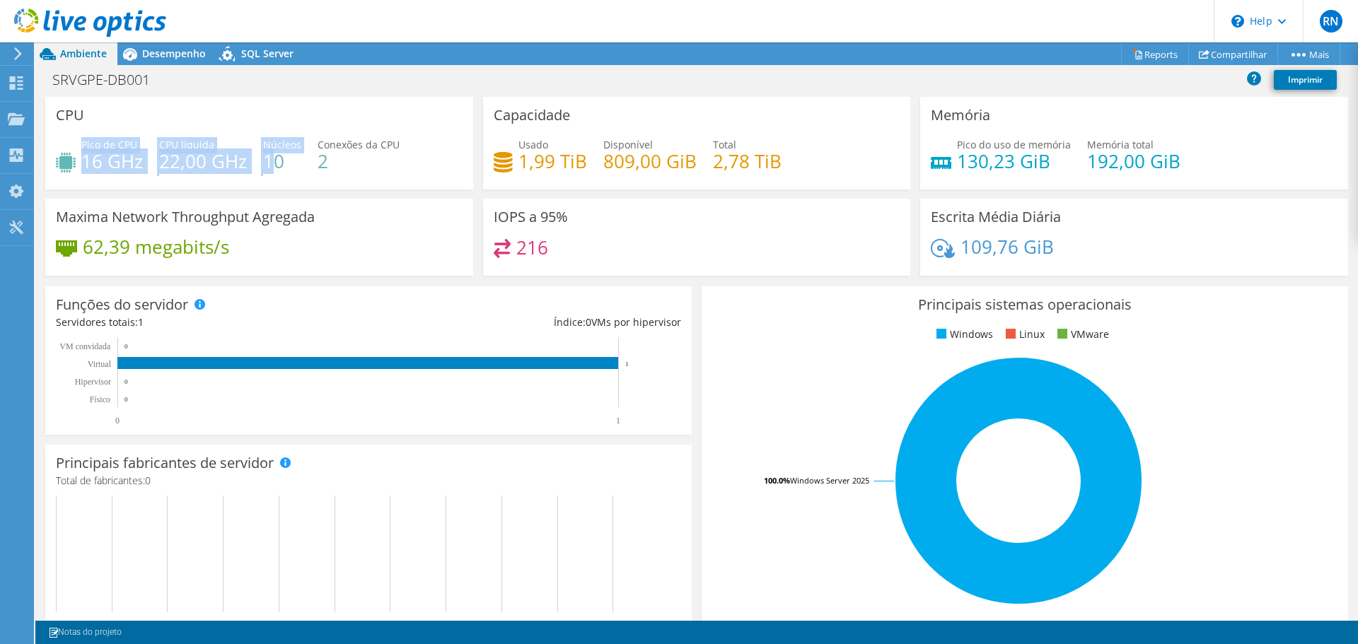
drag, startPoint x: 81, startPoint y: 150, endPoint x: 306, endPoint y: 157, distance: 225.7
click at [306, 157] on div "Pico de CPU 16 GHz CPU líquida 22,00 GHz Núcleos 10 Conexões da CPU 2" at bounding box center [259, 160] width 407 height 46
click at [418, 177] on div "Pico de CPU 16 GHz CPU líquida 22,00 GHz Núcleos 10 Conexões da CPU 2" at bounding box center [259, 160] width 407 height 46
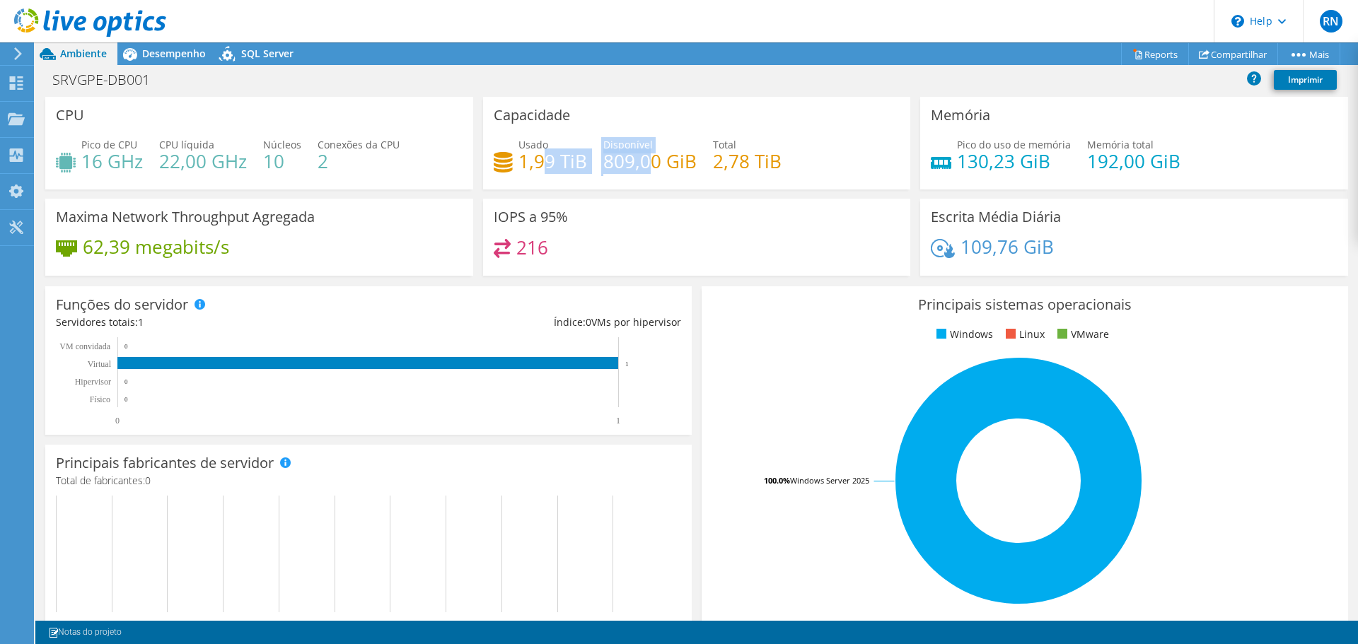
click at [795, 175] on div "Usado 1,99 TiB Disponível 809,00 GiB Total 2,78 TiB" at bounding box center [697, 160] width 407 height 46
drag, startPoint x: 951, startPoint y: 151, endPoint x: 1062, endPoint y: 171, distance: 112.8
click at [1061, 171] on div "Pico do uso de memória 130,23 GiB Memória total 192,00 GiB" at bounding box center [1134, 160] width 407 height 46
drag, startPoint x: 935, startPoint y: 247, endPoint x: 1117, endPoint y: 257, distance: 182.0
click at [1117, 257] on div "109,76 GiB" at bounding box center [1134, 254] width 407 height 30
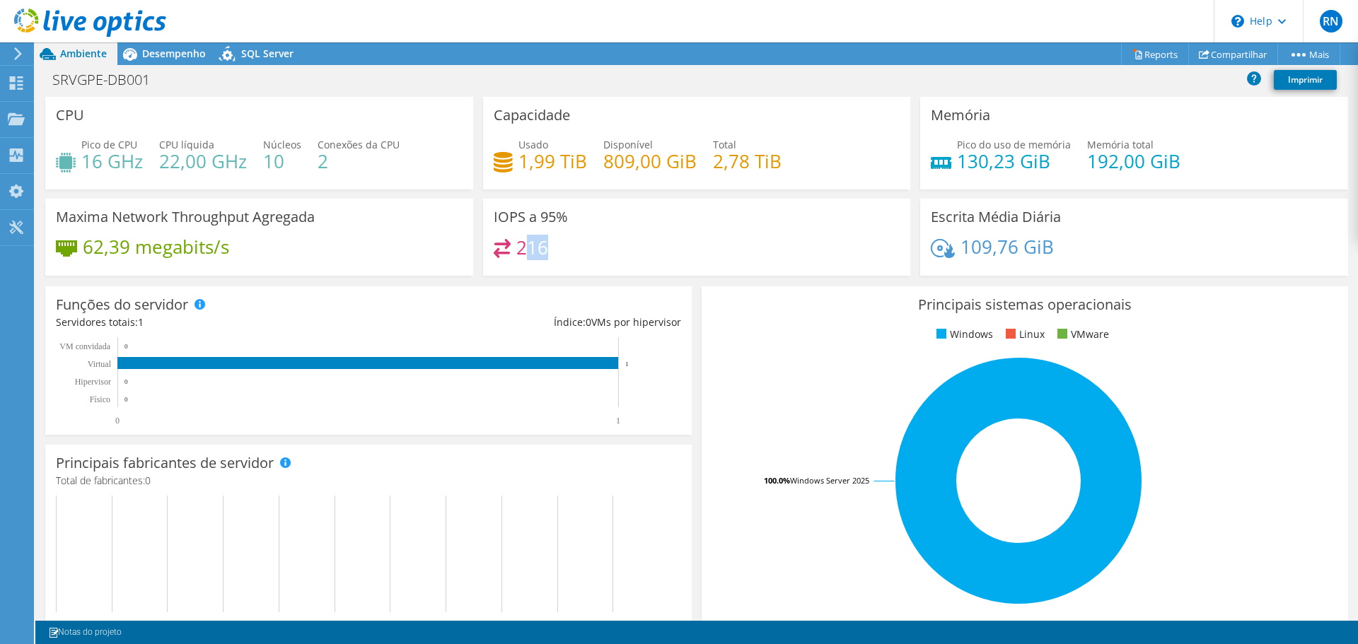
drag, startPoint x: 523, startPoint y: 250, endPoint x: 624, endPoint y: 250, distance: 101.8
click at [624, 250] on div "216" at bounding box center [697, 254] width 407 height 30
click at [181, 54] on span "Desempenho" at bounding box center [174, 53] width 64 height 13
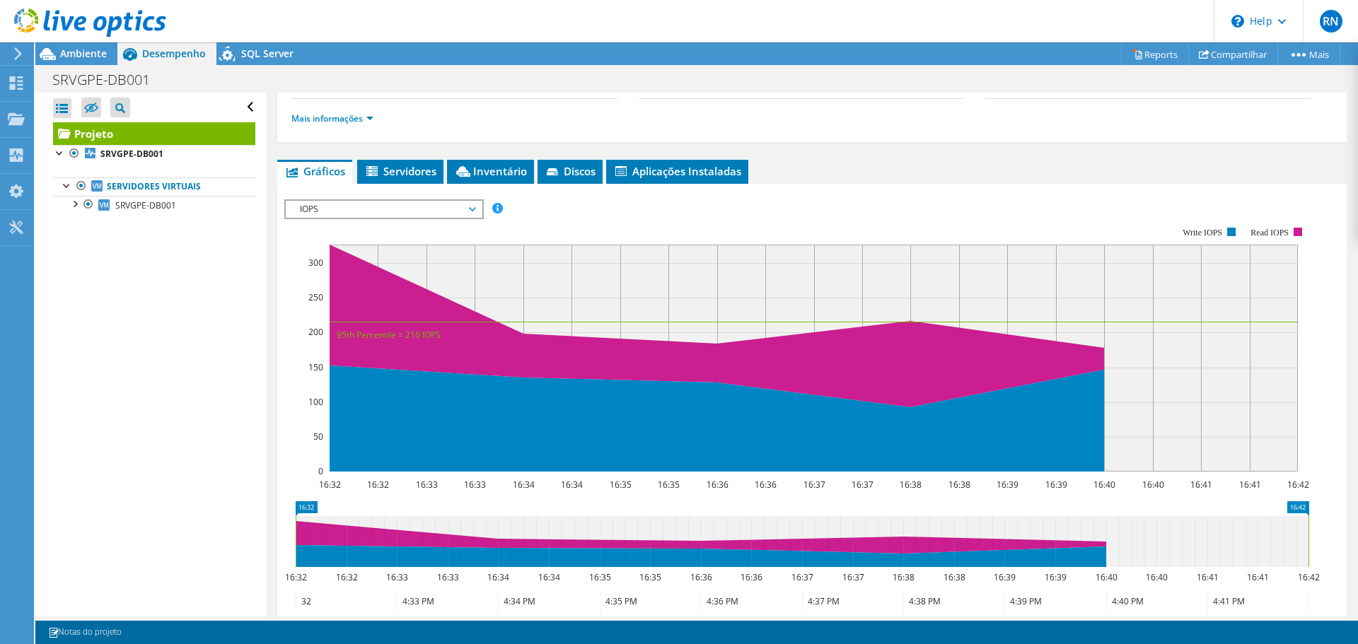
scroll to position [348, 0]
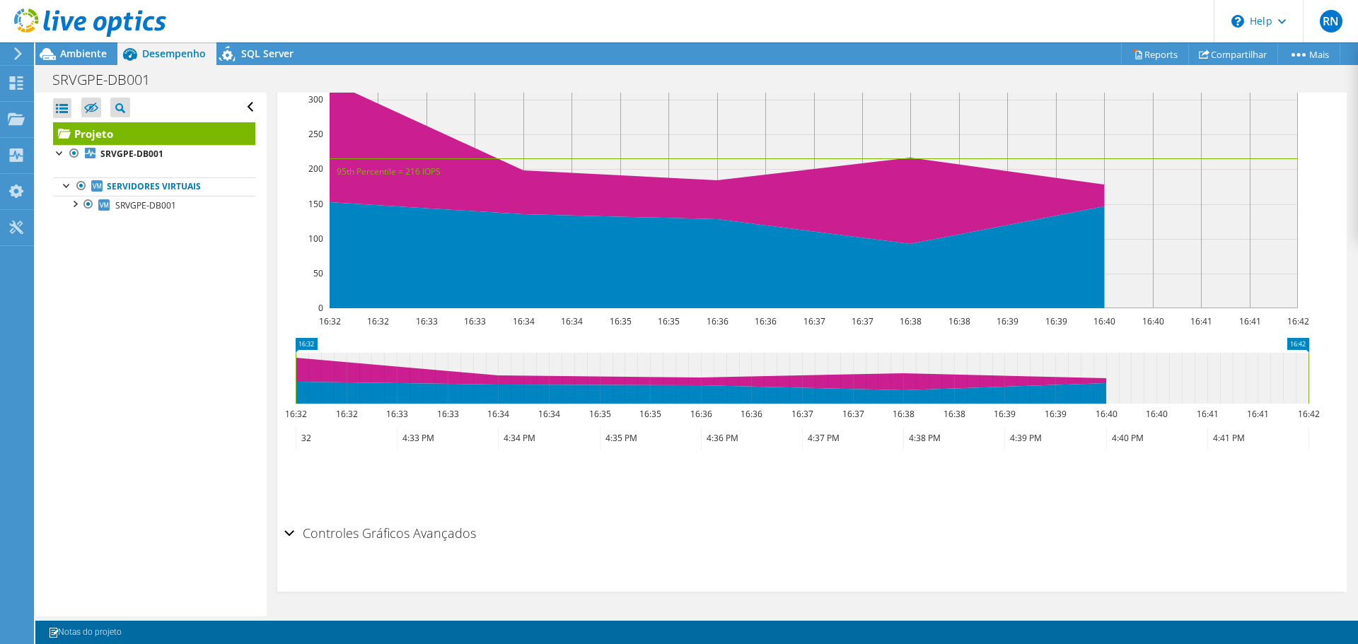
click at [351, 542] on h2 "Controles Gráficos Avançados" at bounding box center [380, 533] width 192 height 28
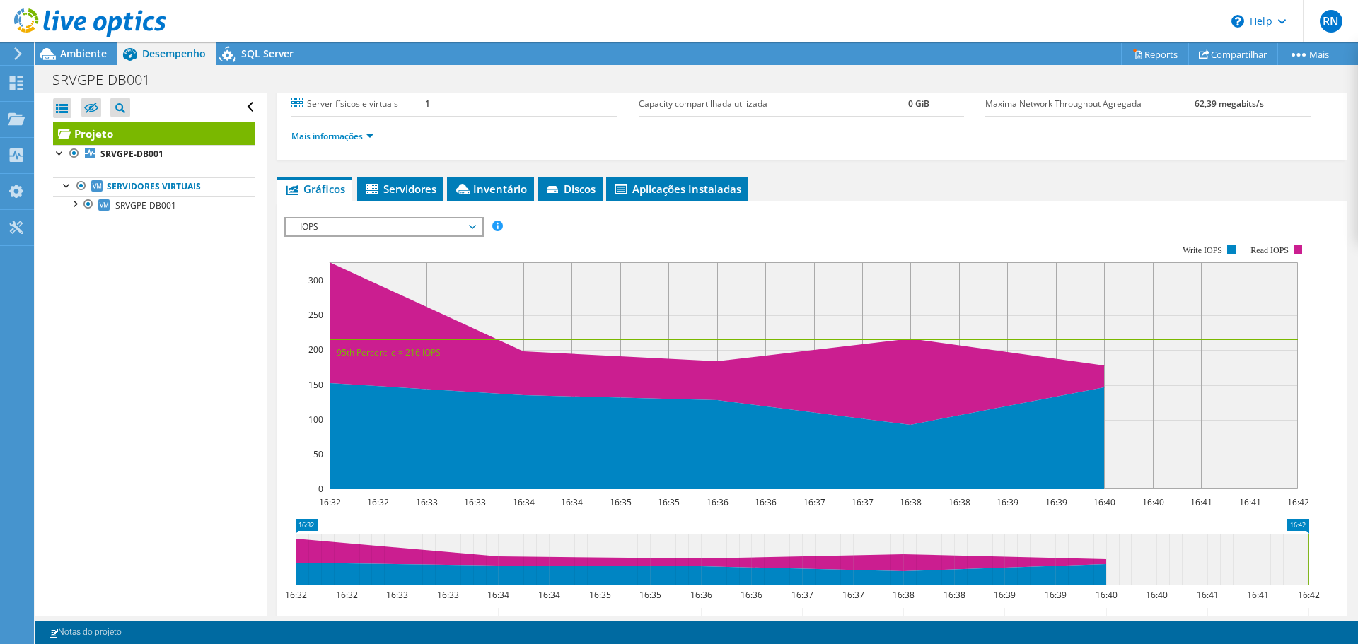
scroll to position [0, 0]
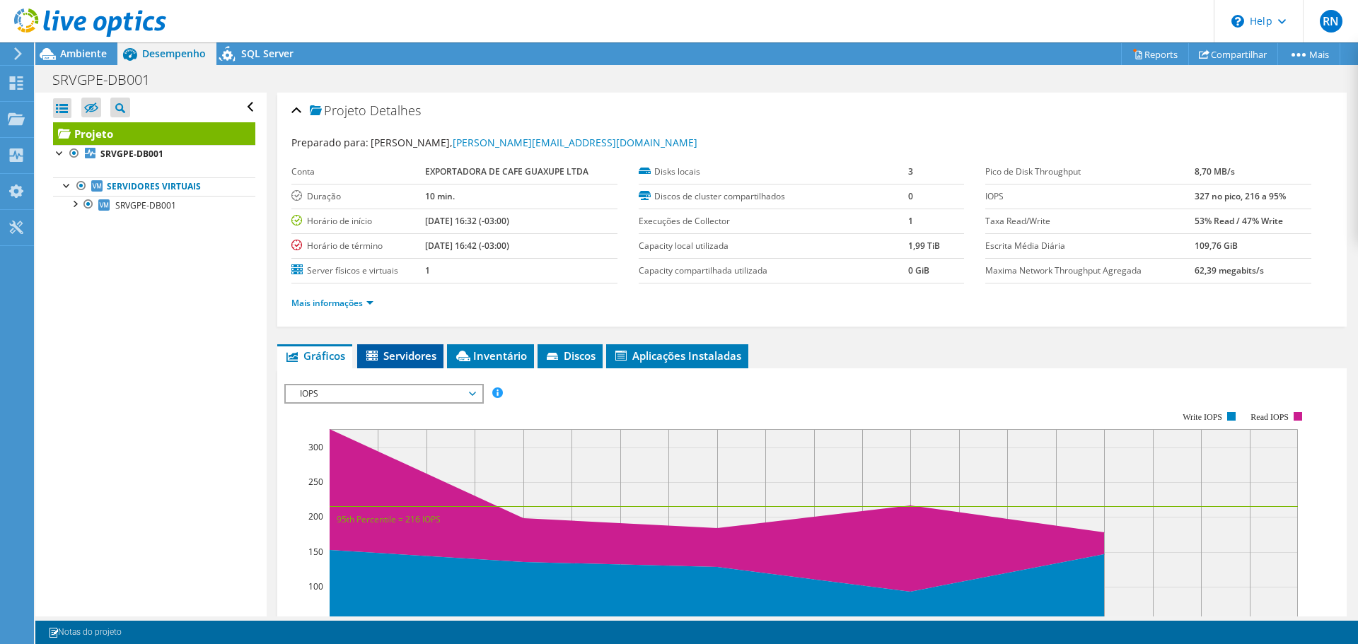
click at [412, 355] on span "Servidores" at bounding box center [400, 356] width 72 height 14
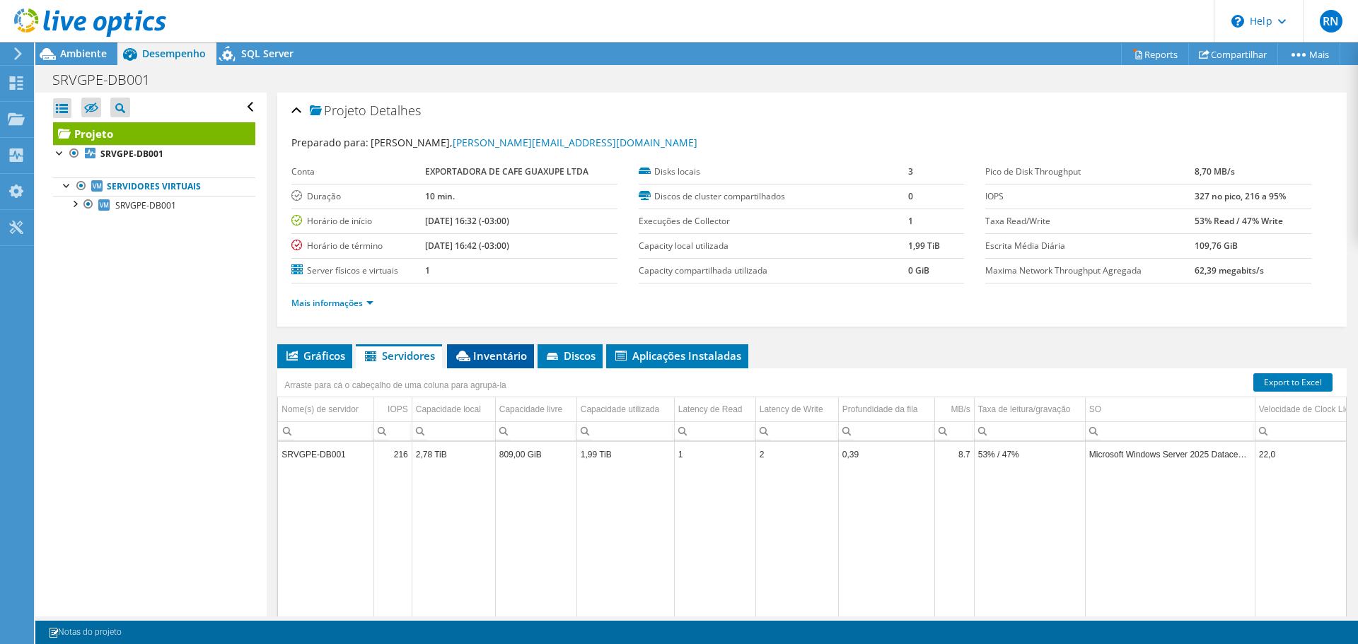
click at [482, 362] on span "Inventário" at bounding box center [490, 356] width 73 height 14
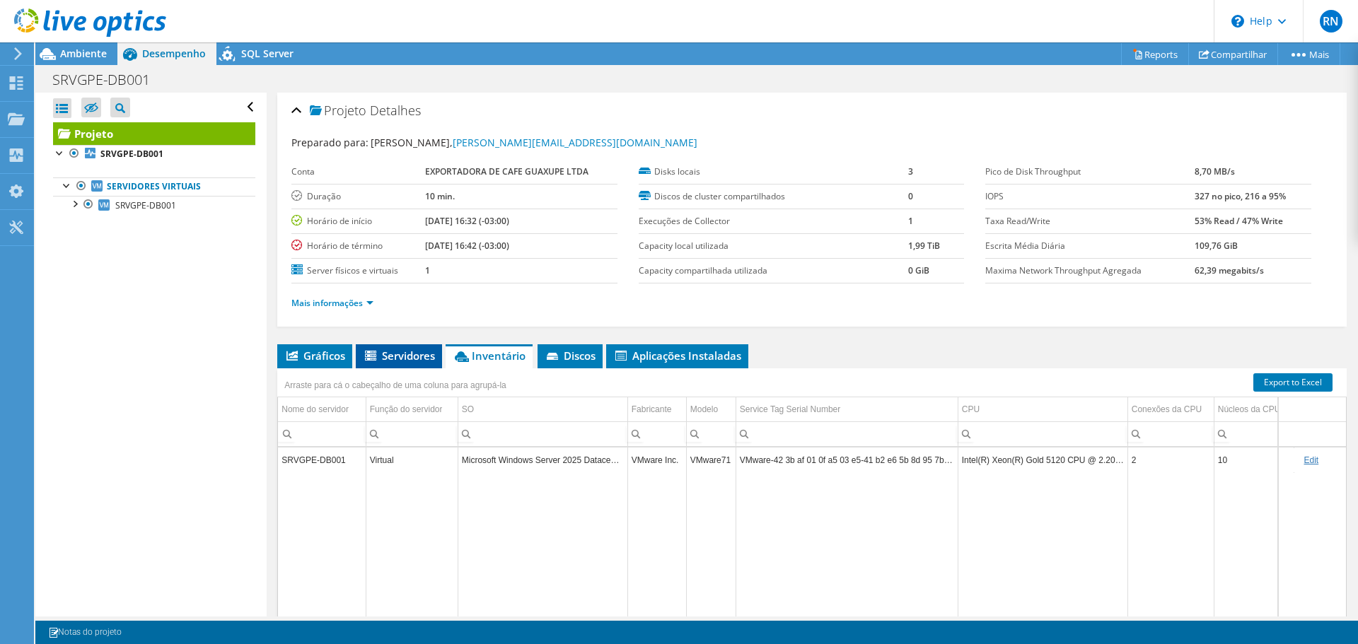
click at [400, 354] on span "Servidores" at bounding box center [399, 356] width 72 height 14
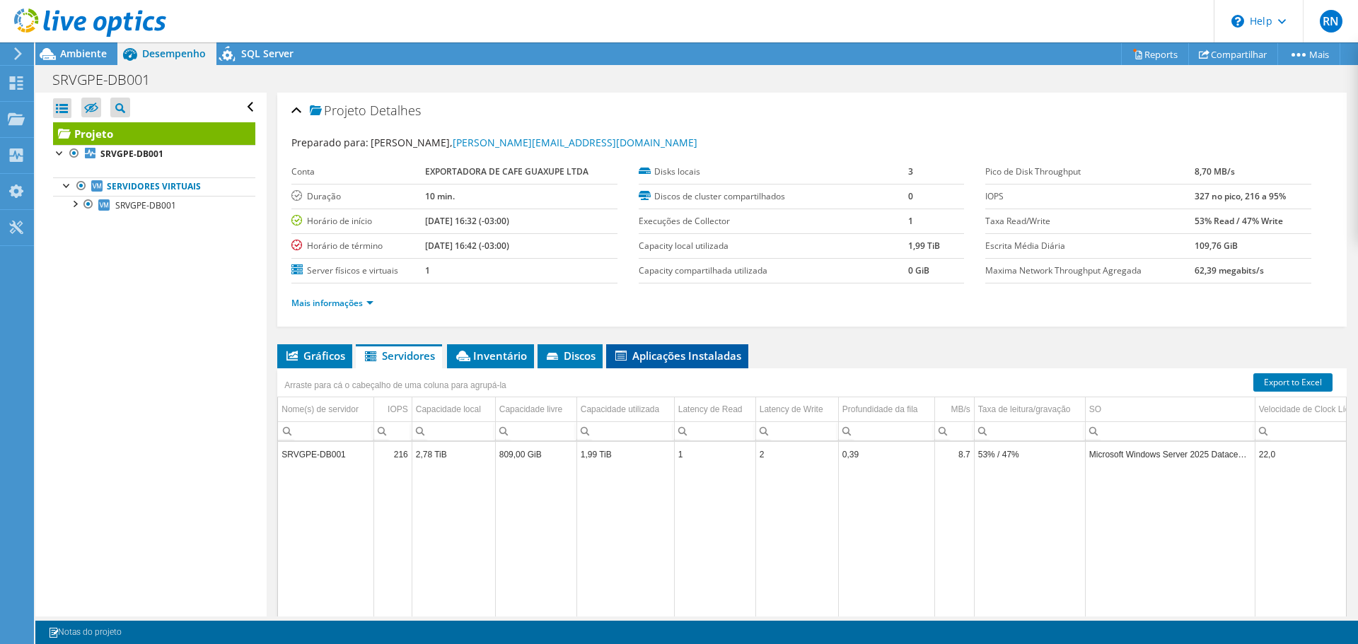
click at [684, 363] on li "Aplicações Instaladas" at bounding box center [677, 356] width 142 height 24
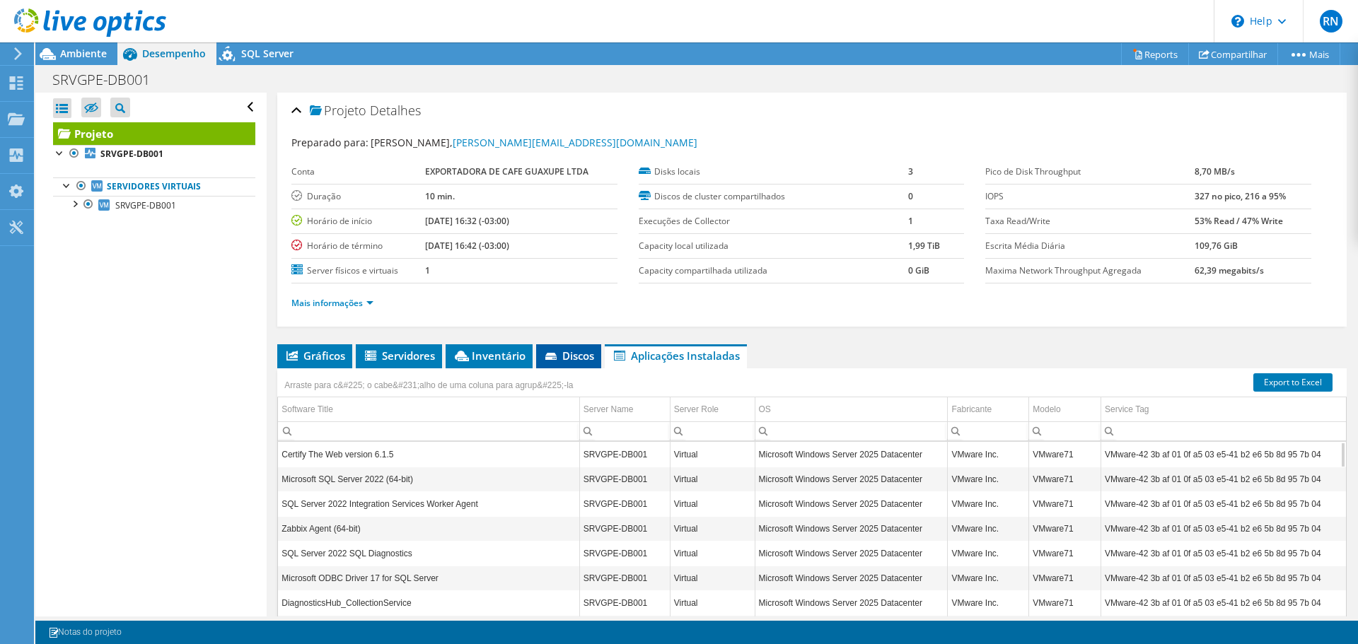
click at [558, 361] on icon at bounding box center [552, 357] width 14 height 9
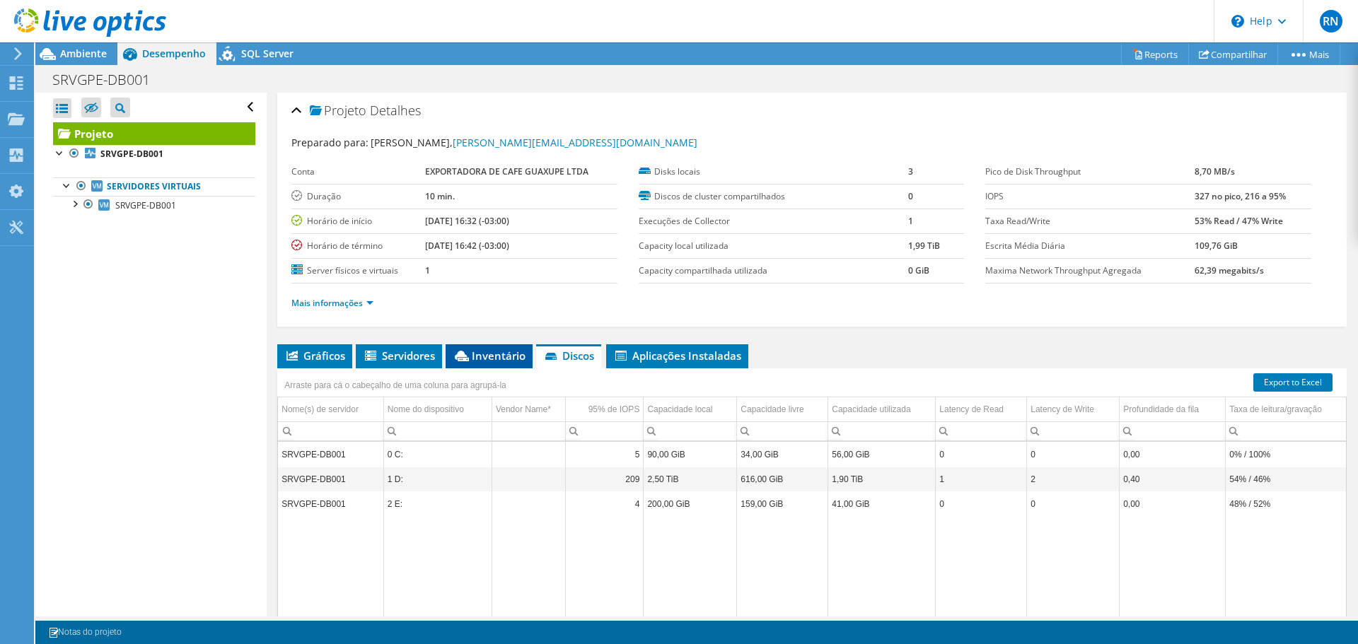
click at [482, 364] on li "Inventário" at bounding box center [488, 356] width 87 height 24
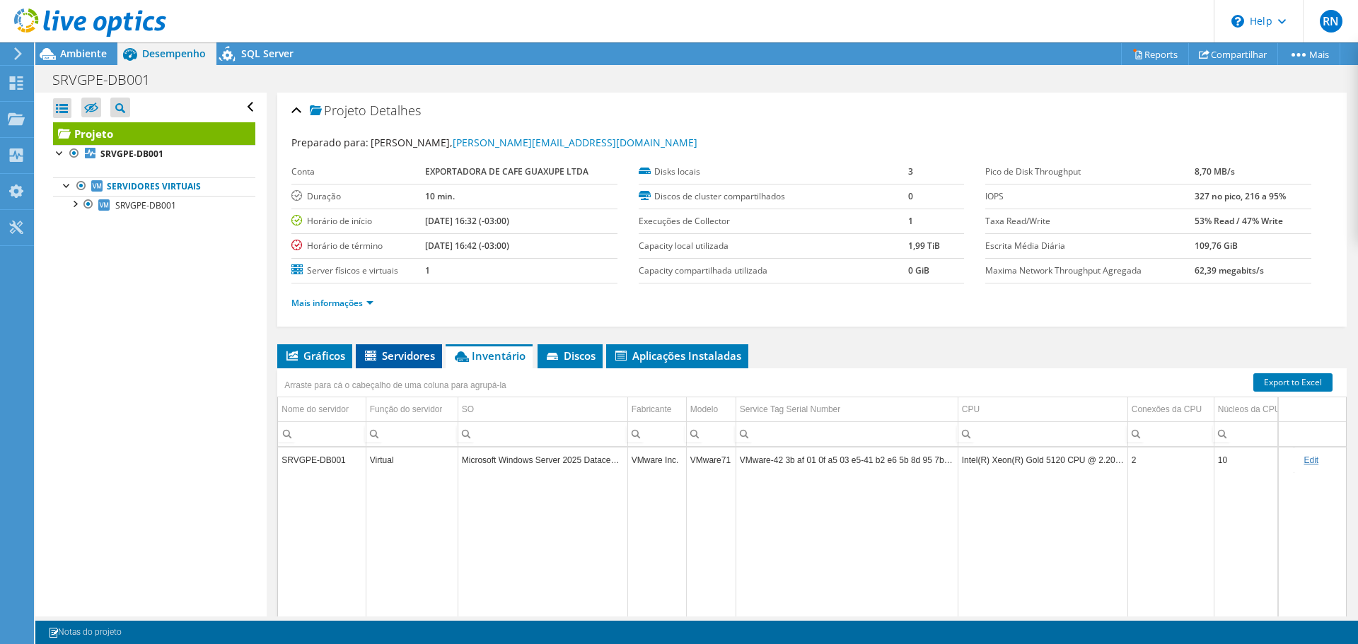
click at [413, 366] on li "Servidores" at bounding box center [399, 356] width 86 height 24
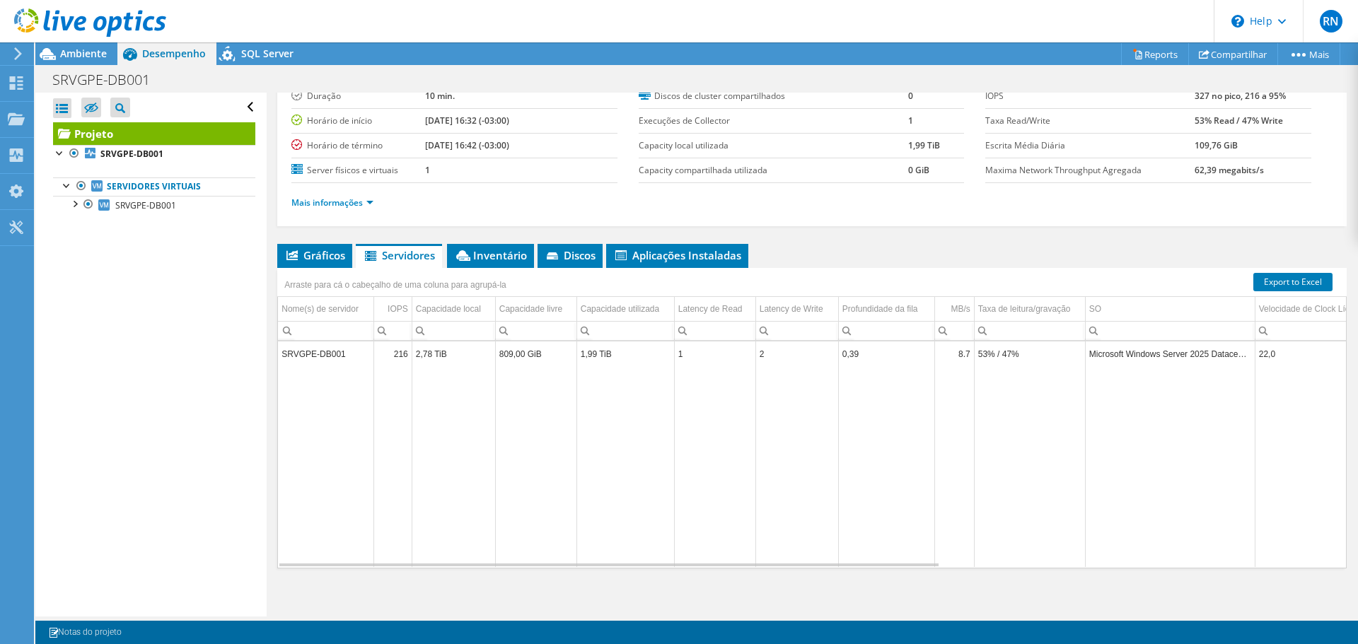
scroll to position [106, 0]
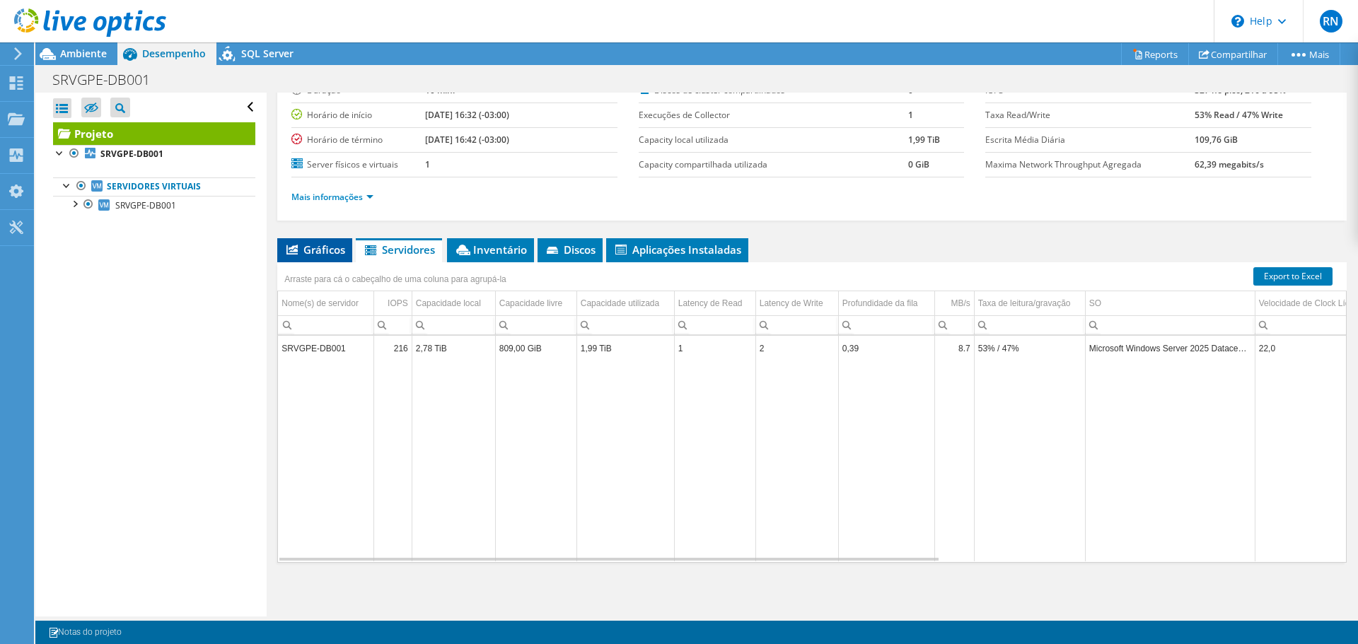
click at [304, 244] on span "Gráficos" at bounding box center [314, 250] width 61 height 14
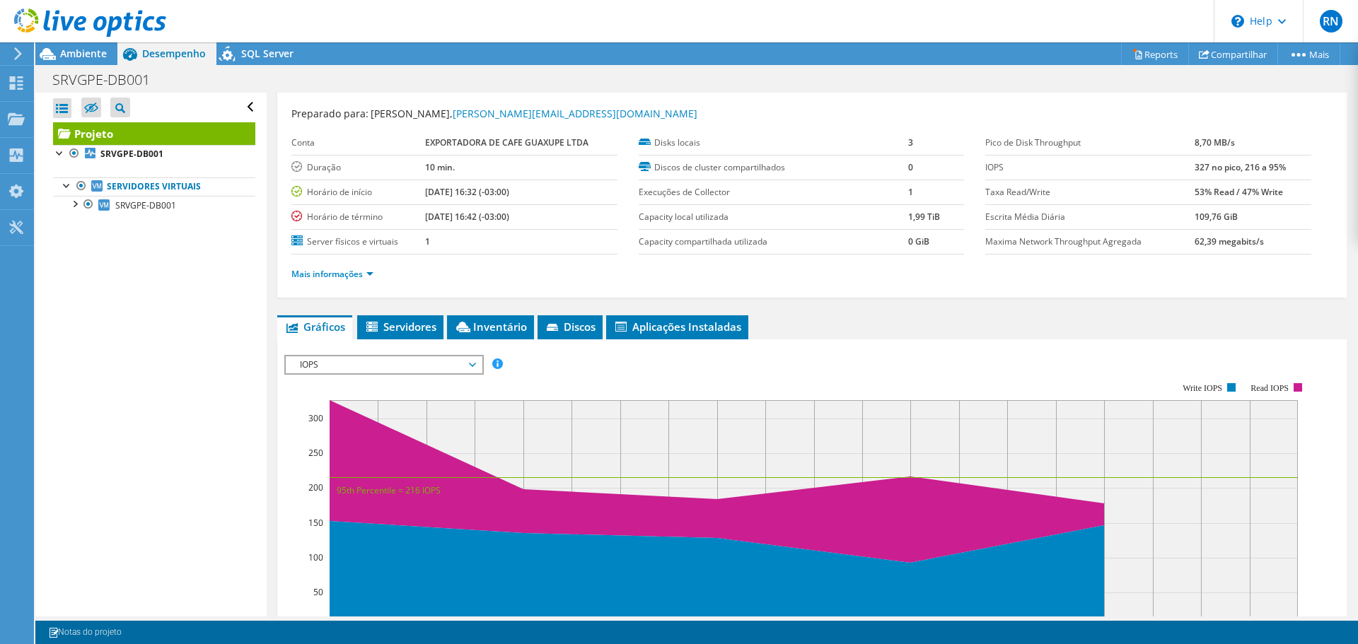
scroll to position [0, 0]
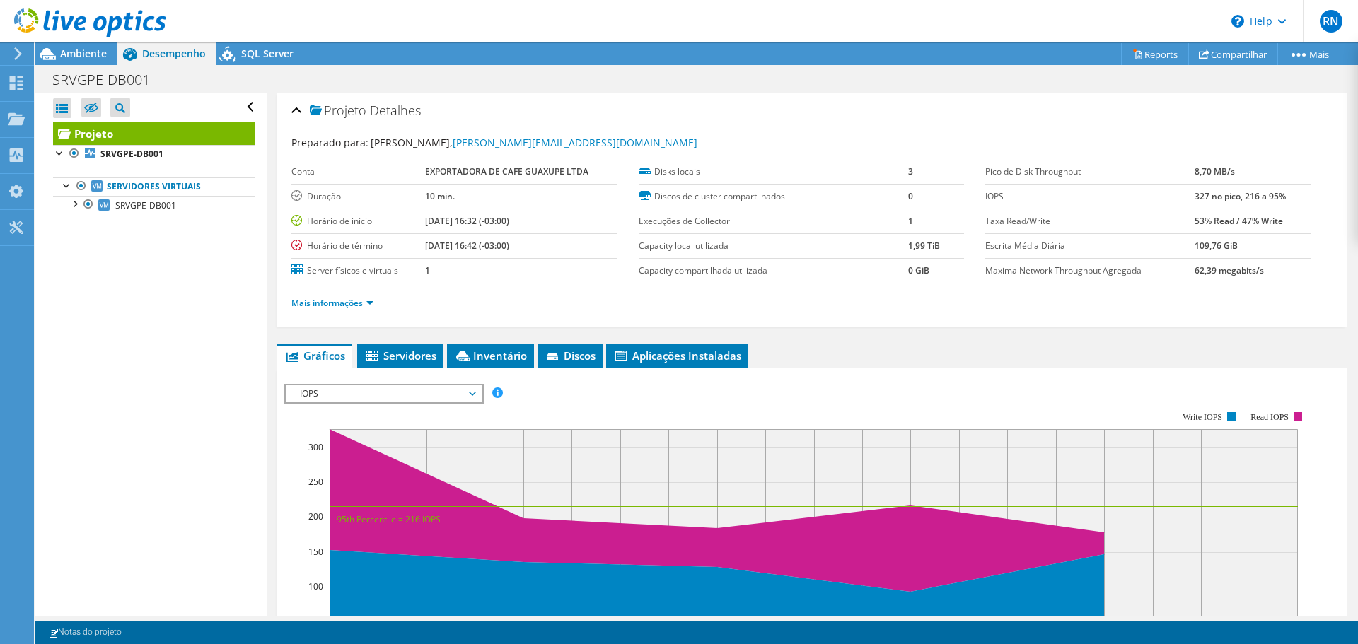
click at [19, 50] on icon at bounding box center [18, 53] width 11 height 13
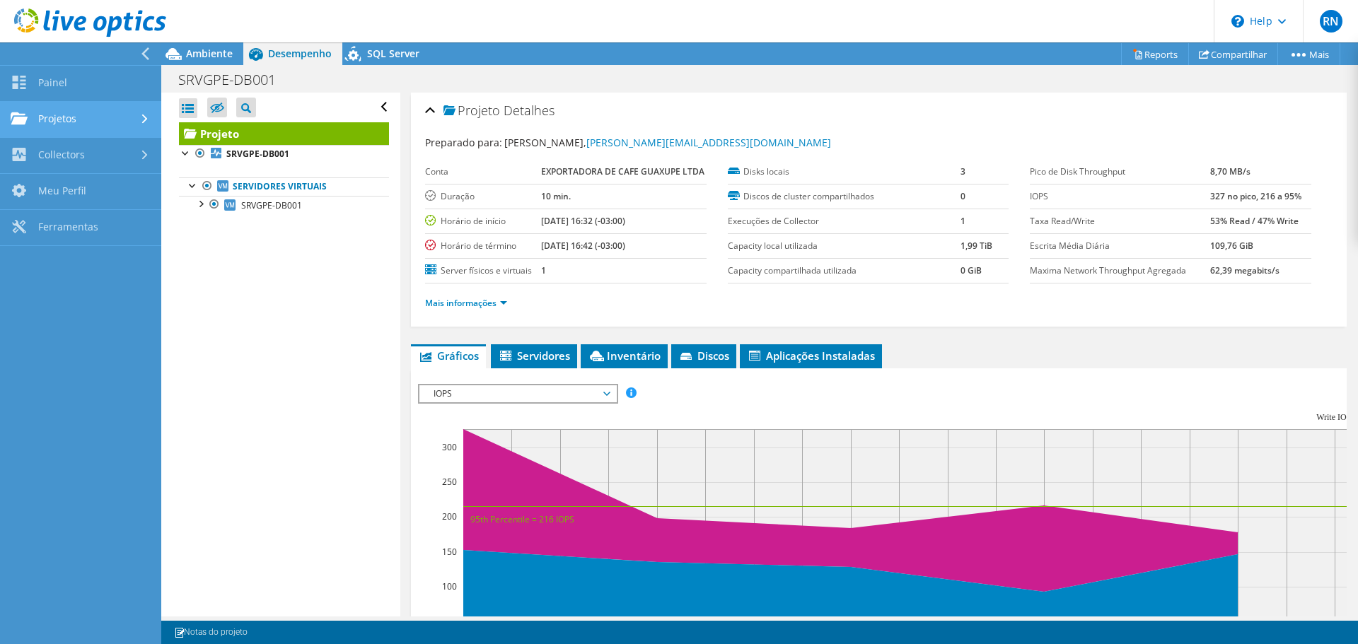
click at [66, 113] on link "Projetos" at bounding box center [80, 120] width 161 height 36
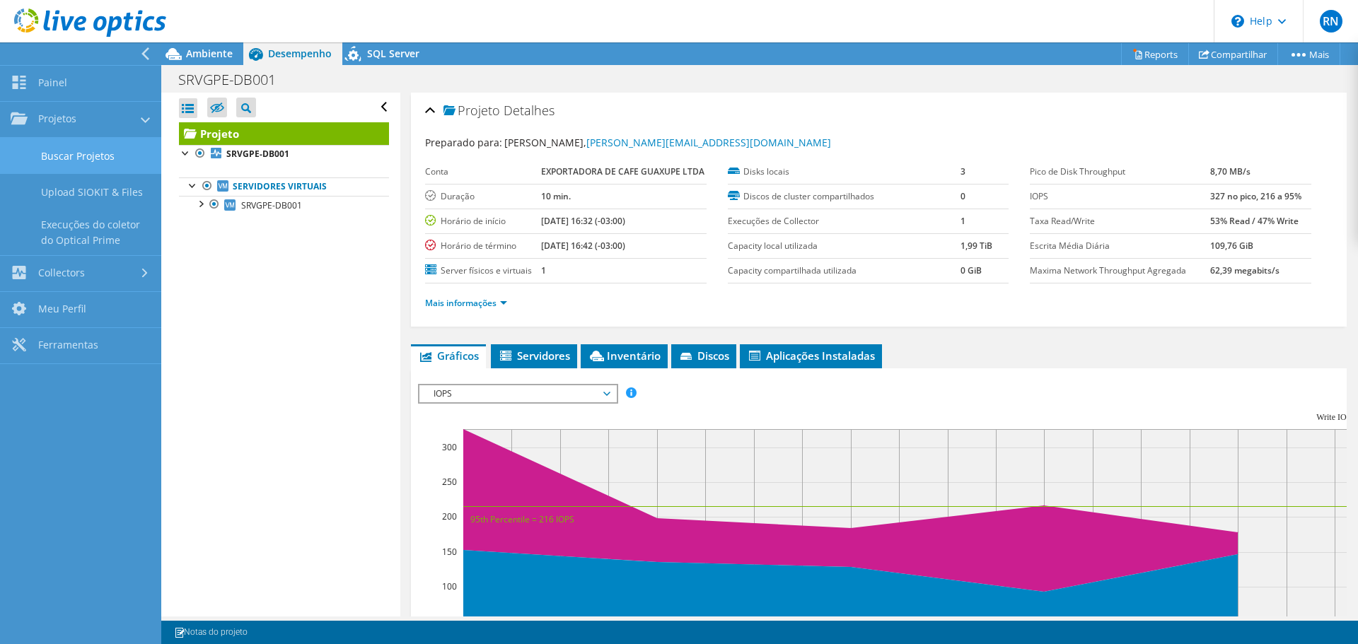
click at [86, 156] on link "Buscar Projetos" at bounding box center [80, 156] width 161 height 36
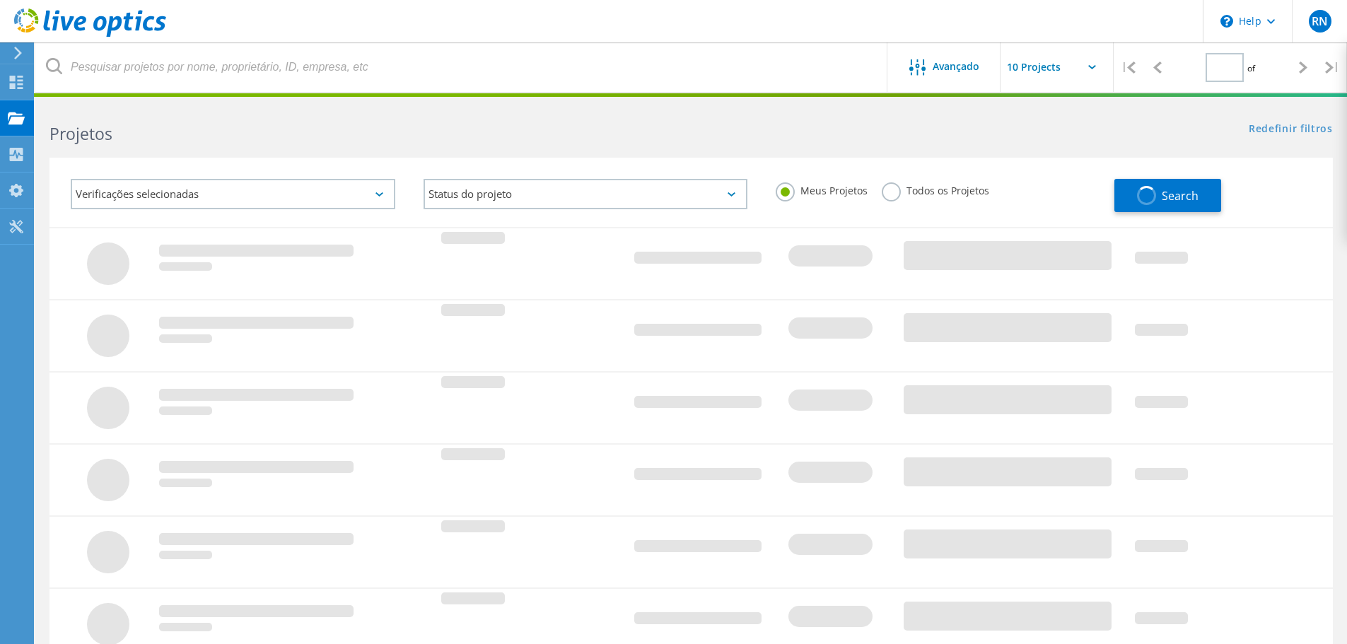
type input "1"
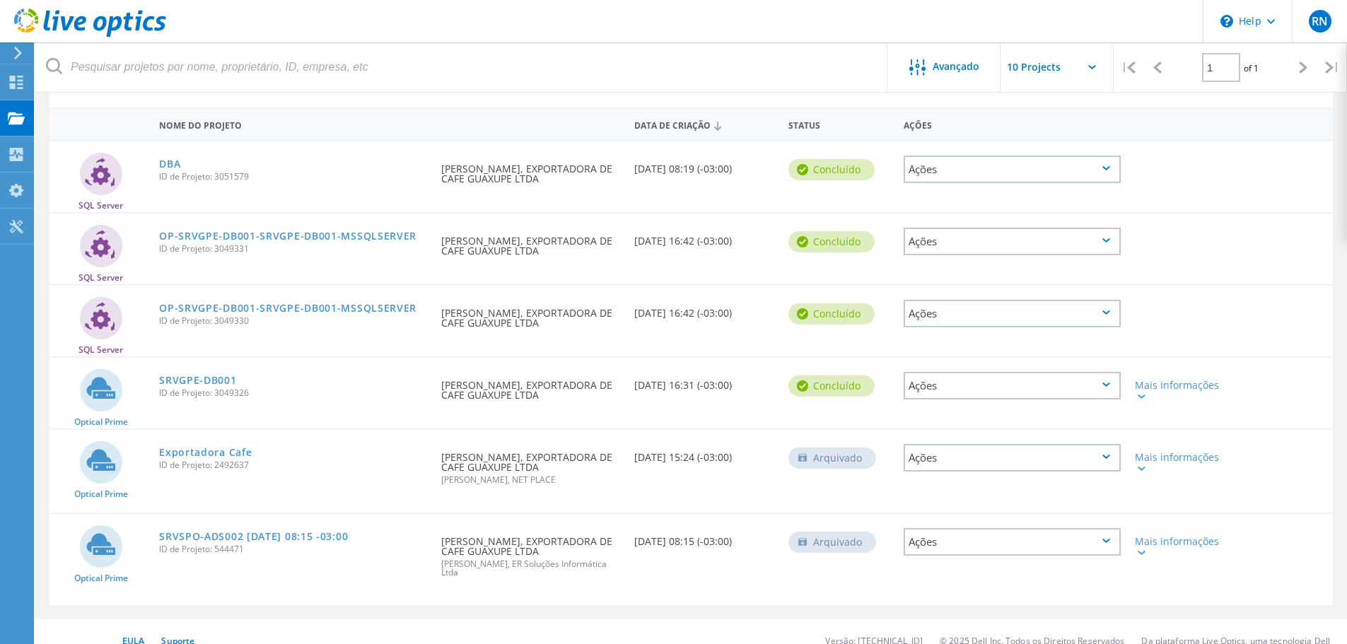
scroll to position [137, 0]
